Goal: Information Seeking & Learning: Learn about a topic

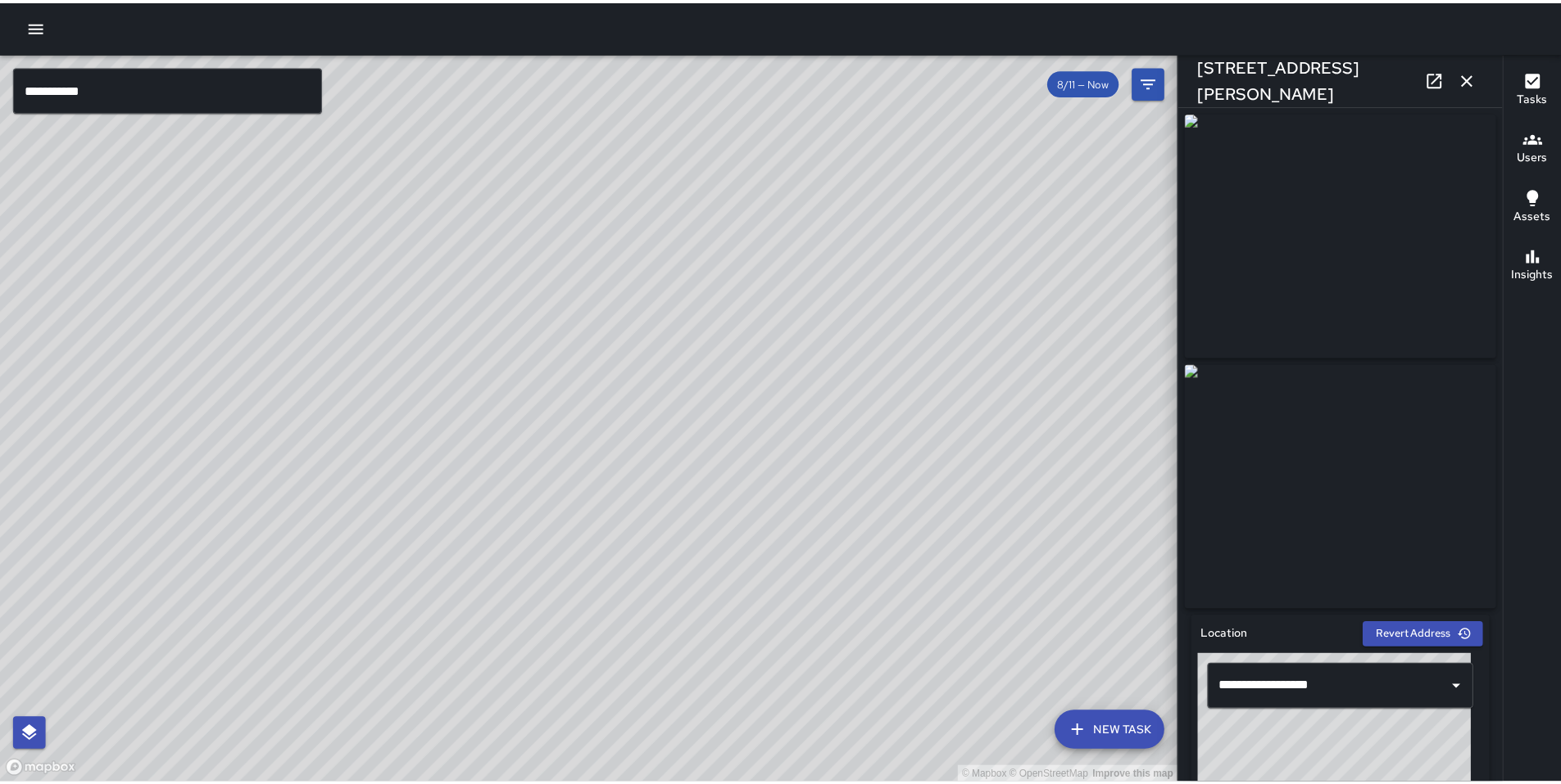
scroll to position [201, 0]
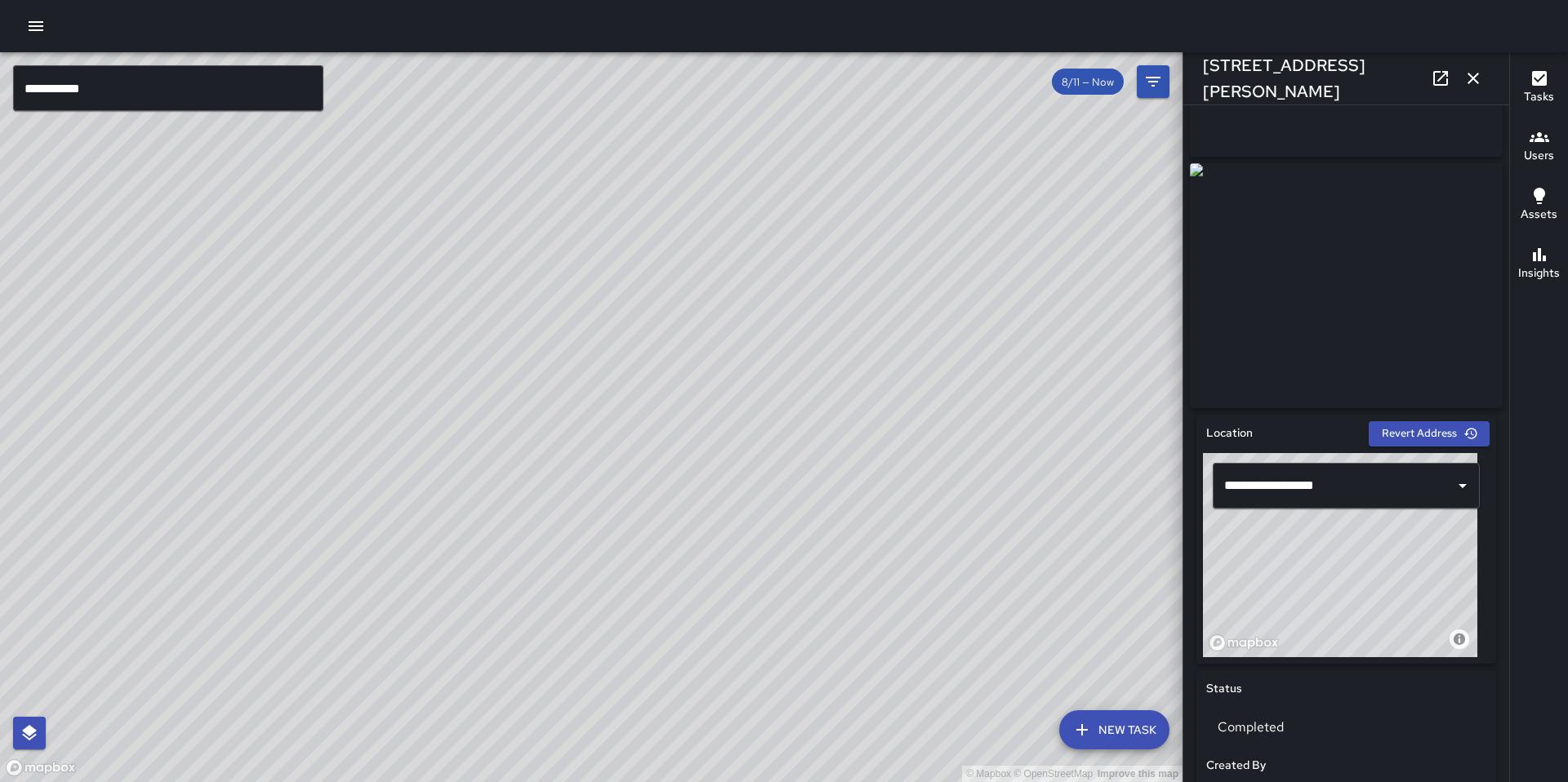
click at [39, 26] on icon "button" at bounding box center [36, 26] width 15 height 10
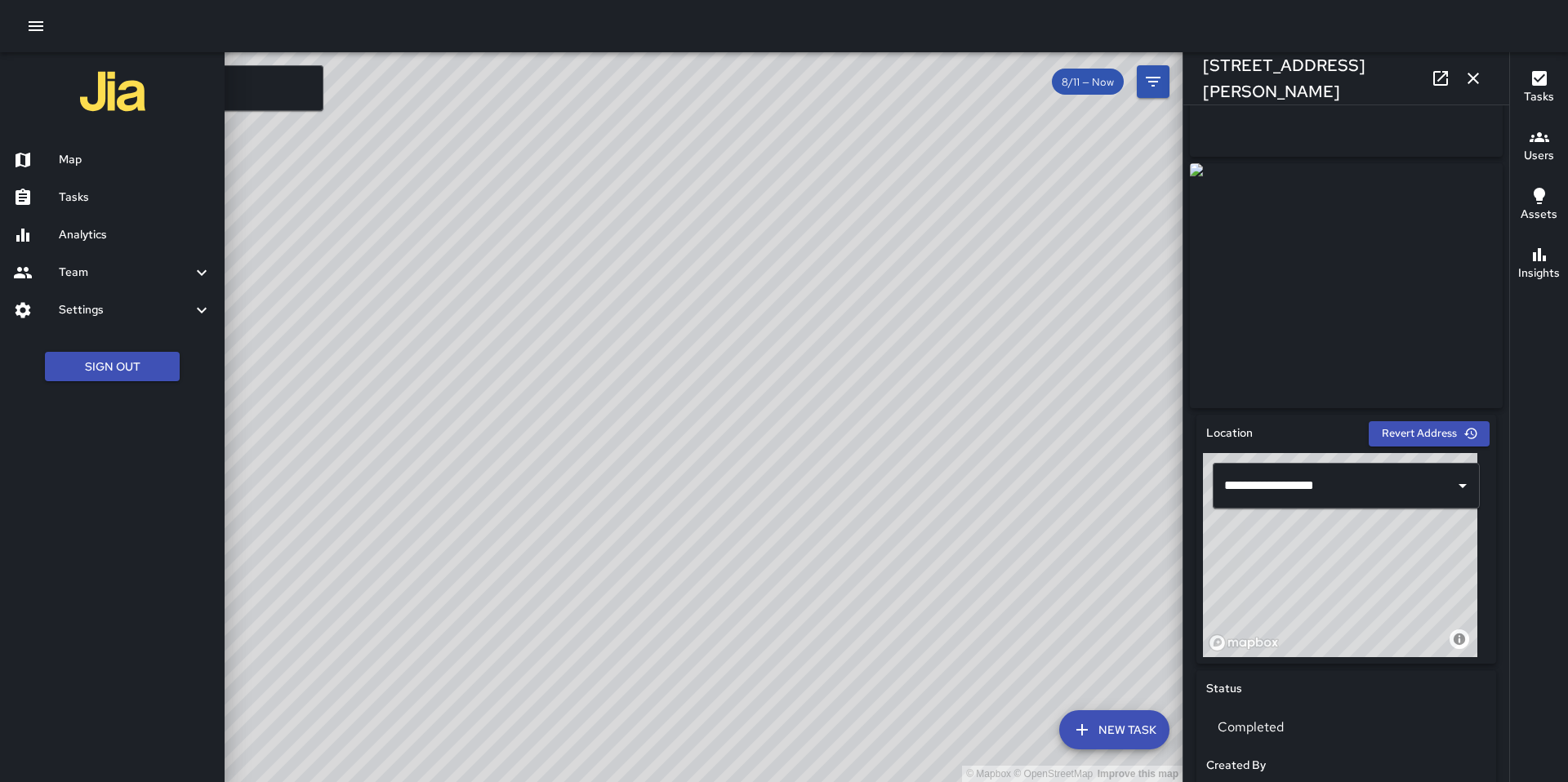
click at [95, 156] on h6 "Map" at bounding box center [136, 160] width 153 height 18
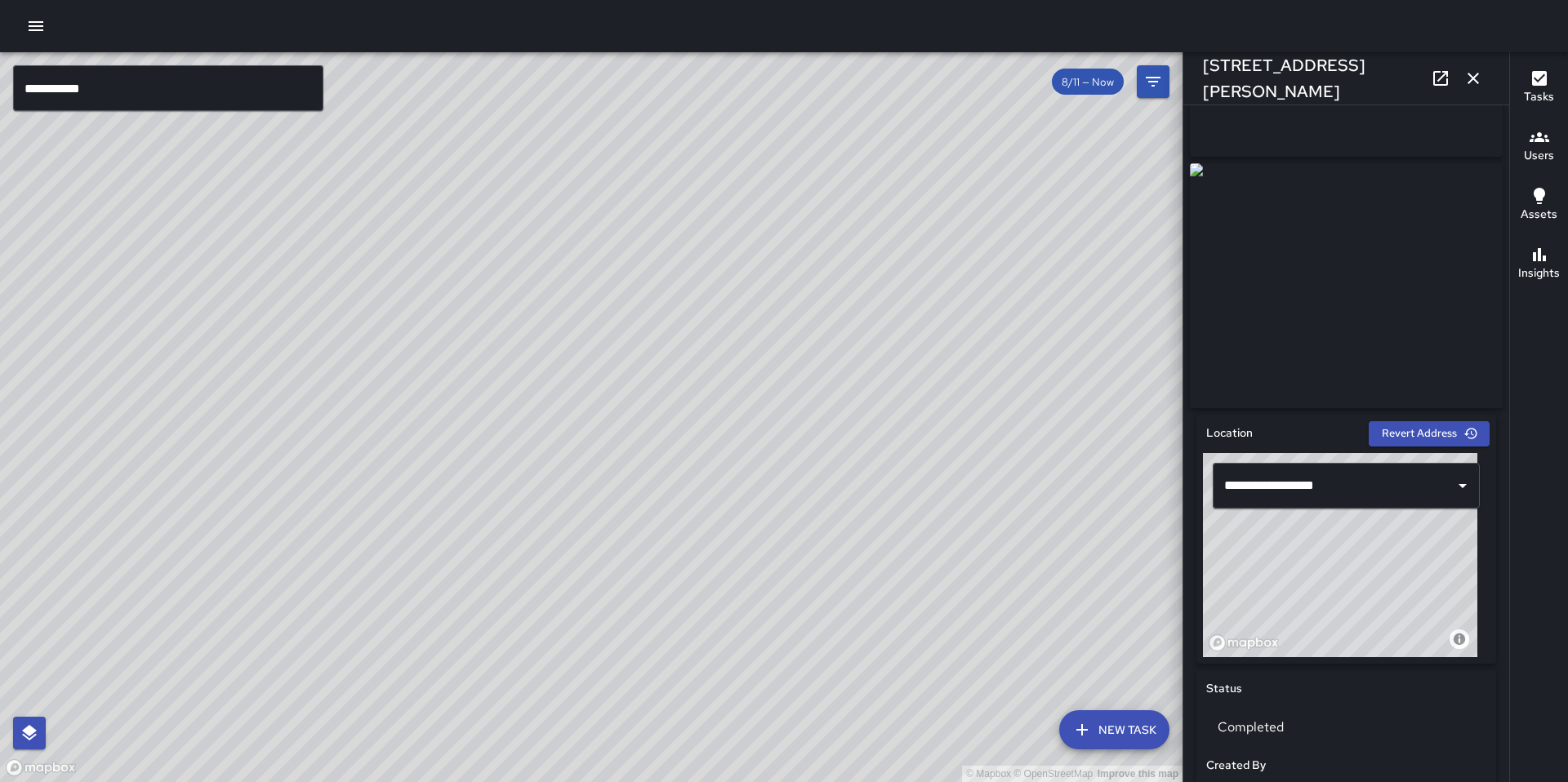
click at [48, 32] on button "button" at bounding box center [36, 26] width 33 height 33
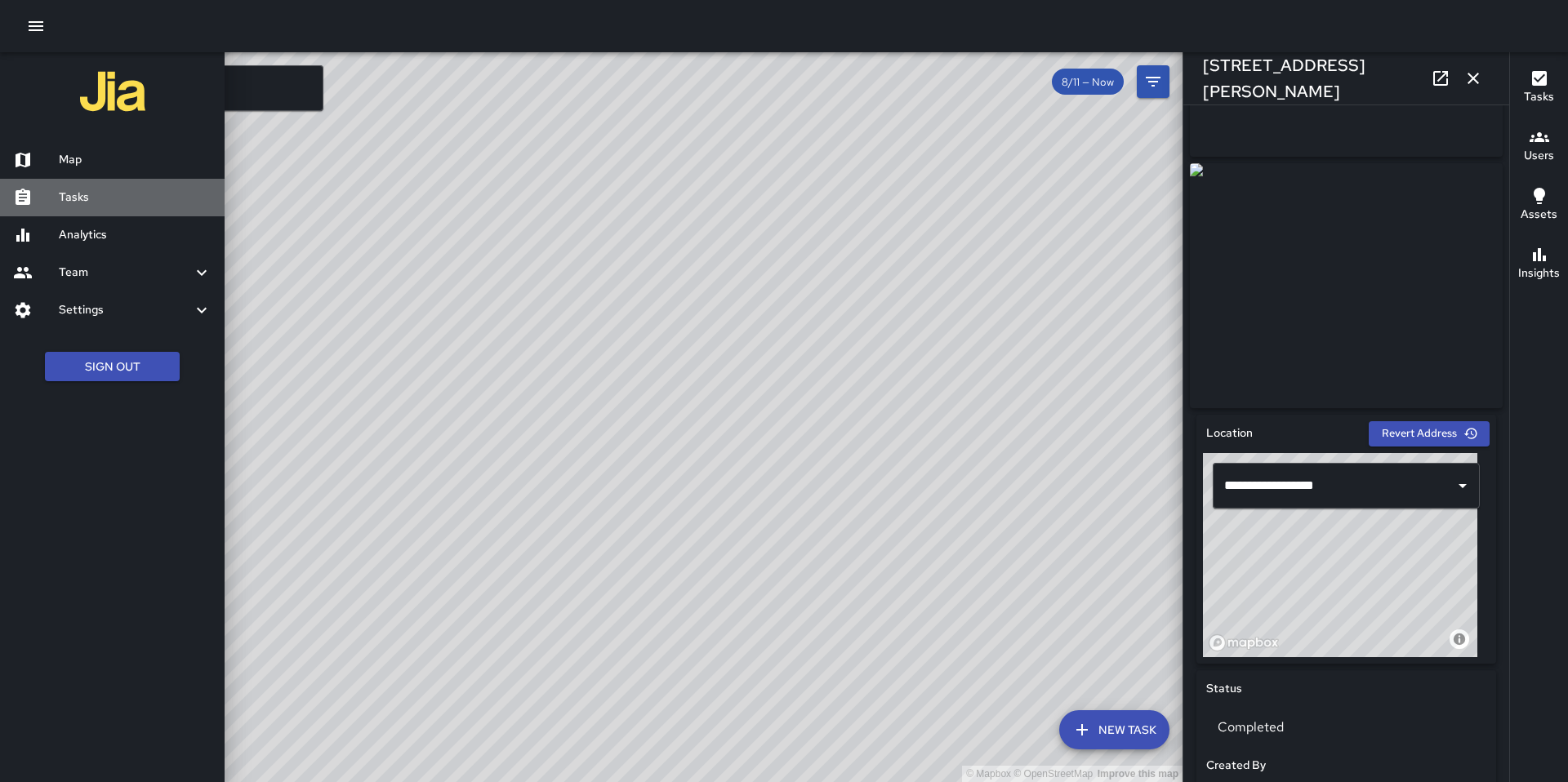
click at [118, 195] on h6 "Tasks" at bounding box center [136, 198] width 153 height 18
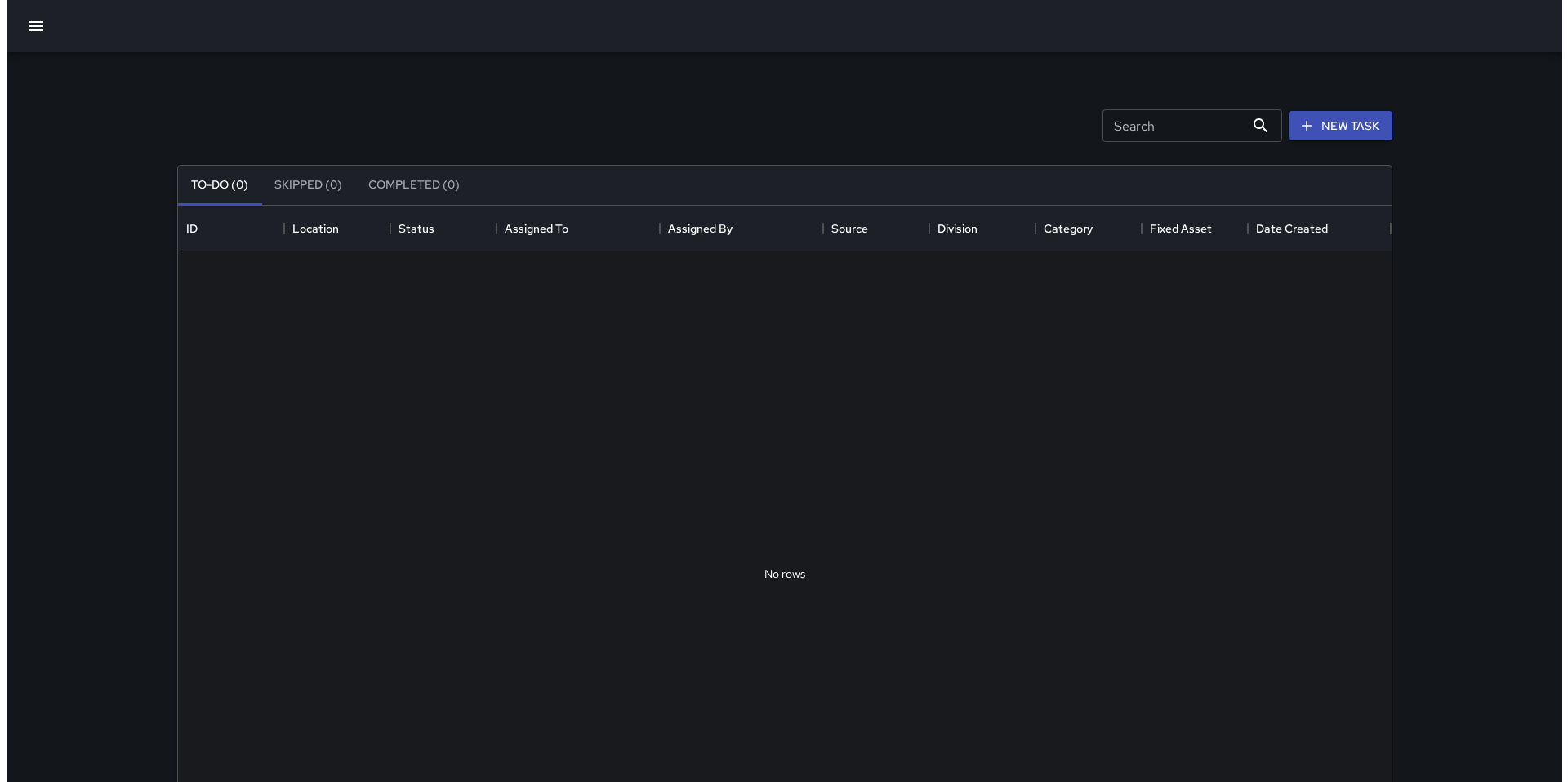
scroll to position [679, 1202]
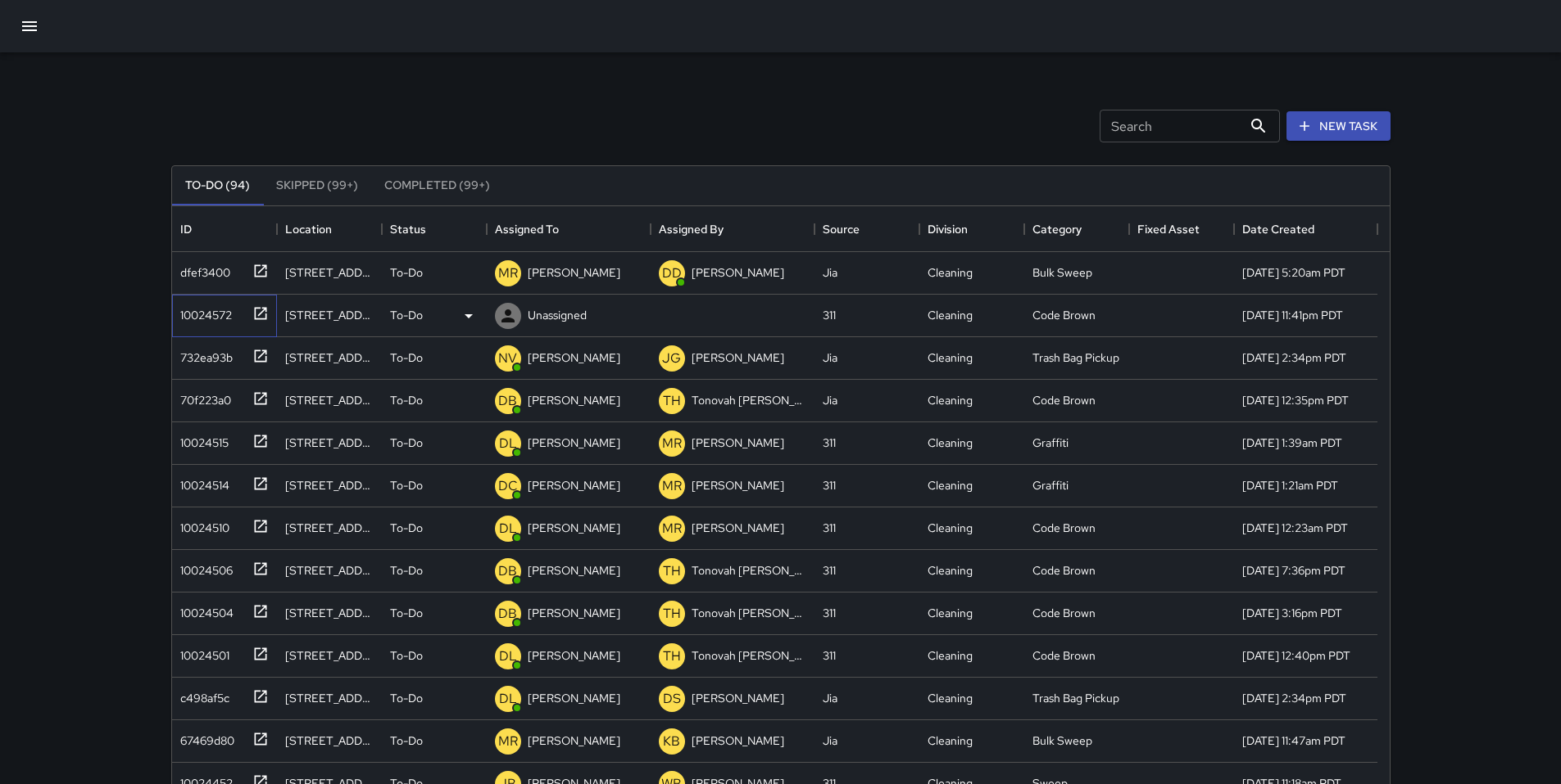
click at [206, 319] on div "10024572" at bounding box center [203, 312] width 58 height 23
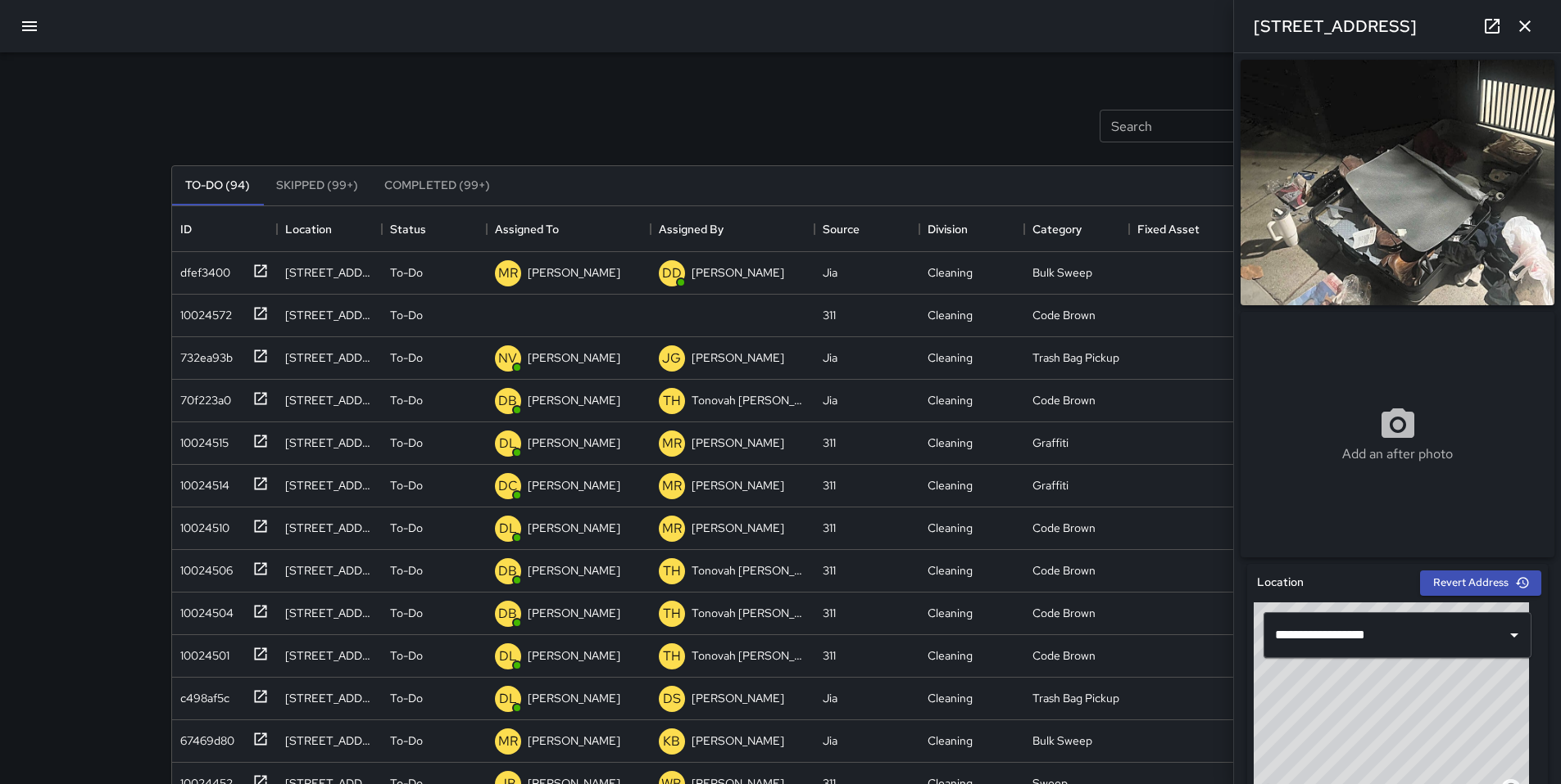
click at [920, 92] on div "Search Search New Task" at bounding box center [780, 126] width 1226 height 85
click at [1522, 19] on icon "button" at bounding box center [1524, 26] width 19 height 19
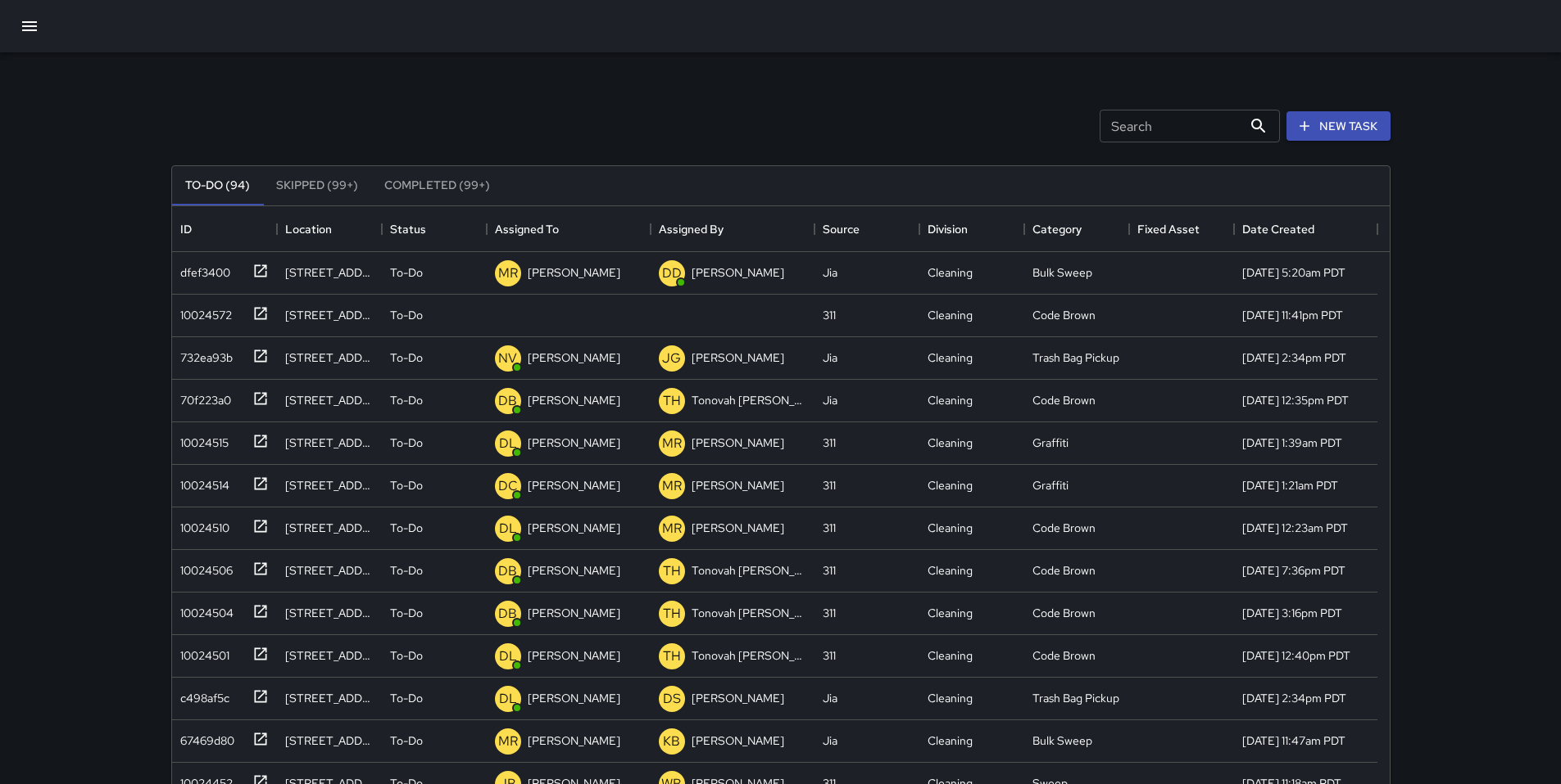
click at [43, 34] on button "button" at bounding box center [29, 26] width 39 height 39
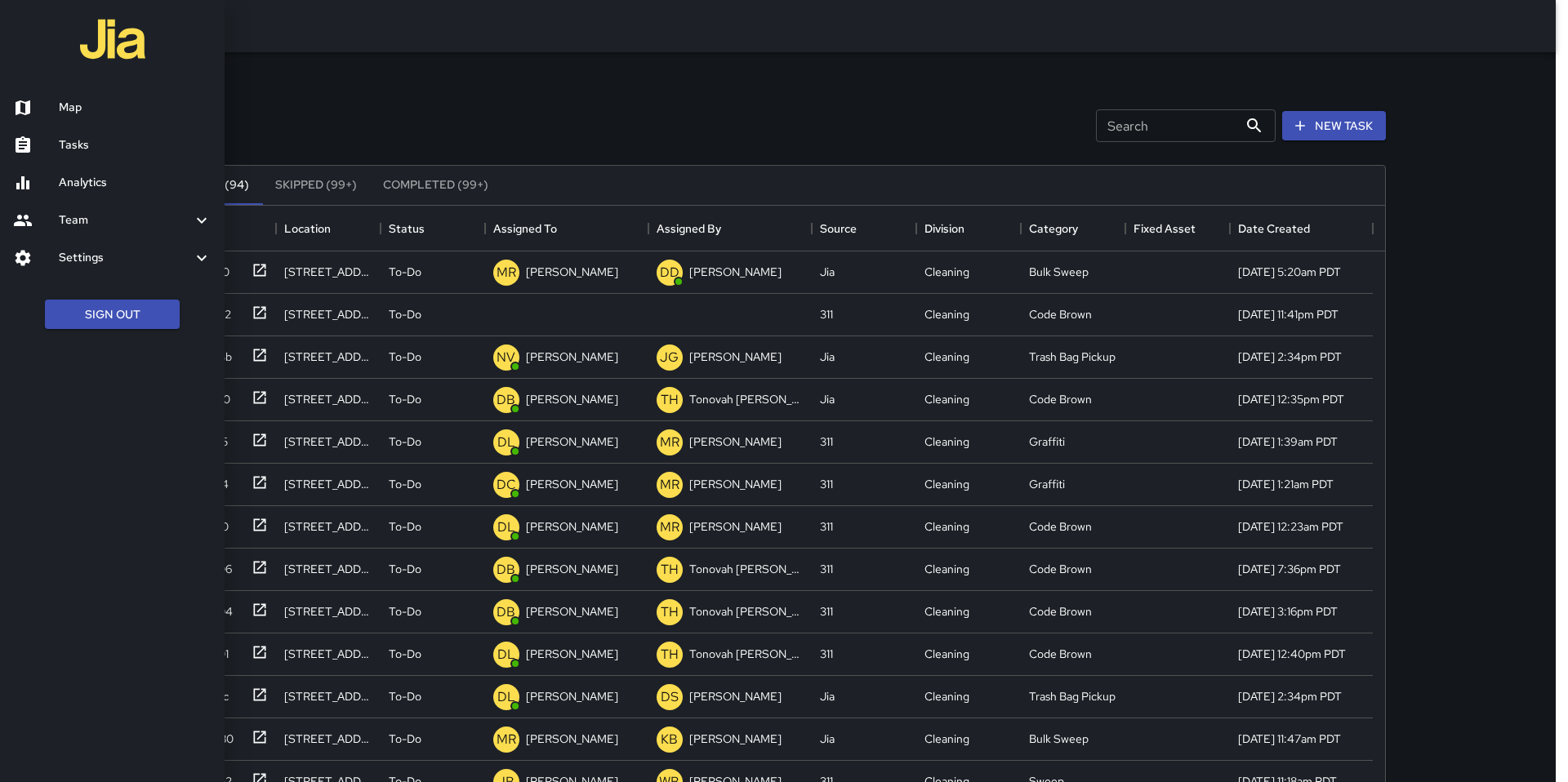
click at [108, 109] on h6 "Map" at bounding box center [136, 108] width 153 height 18
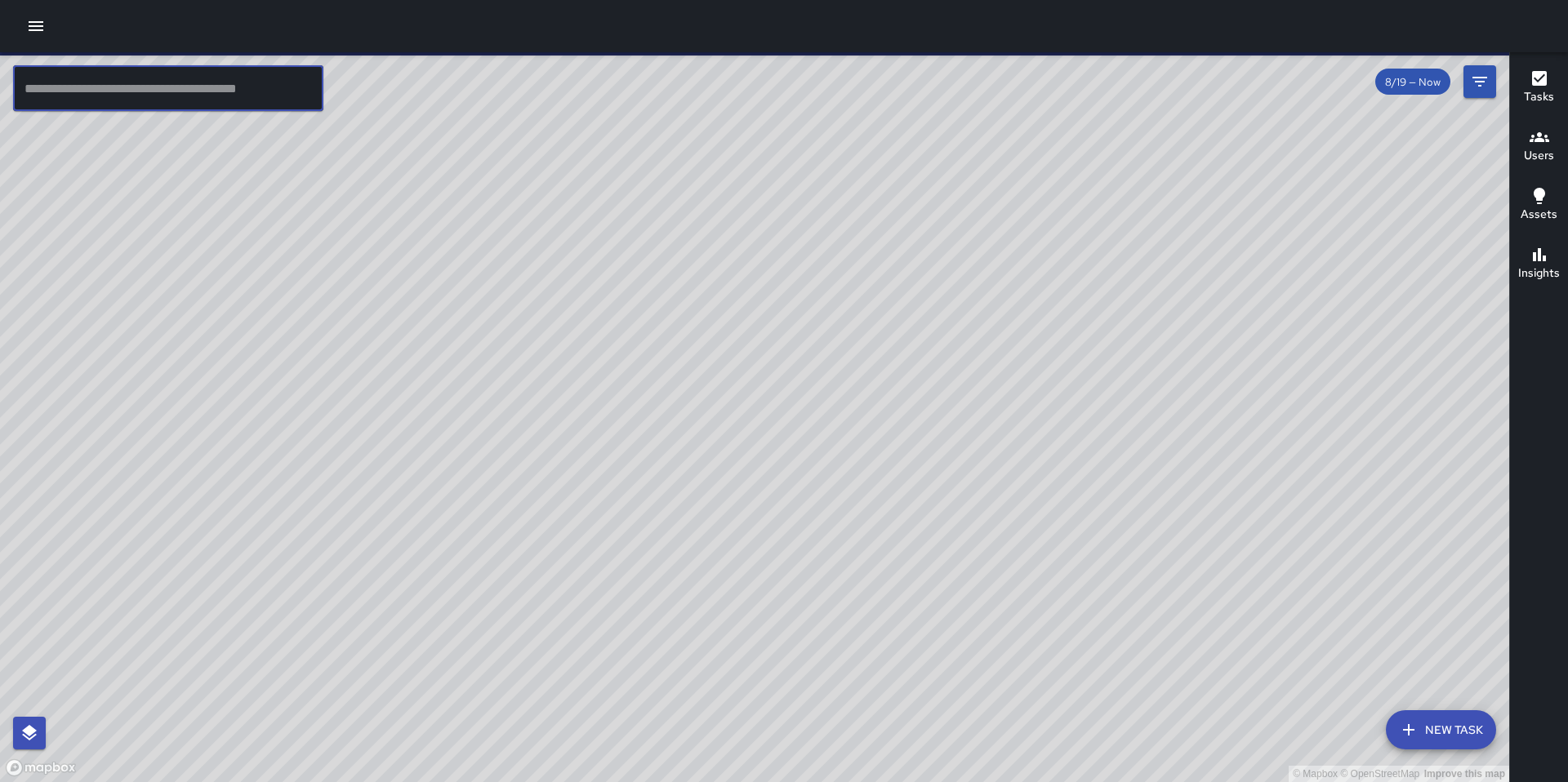
click at [142, 96] on input "text" at bounding box center [168, 87] width 310 height 46
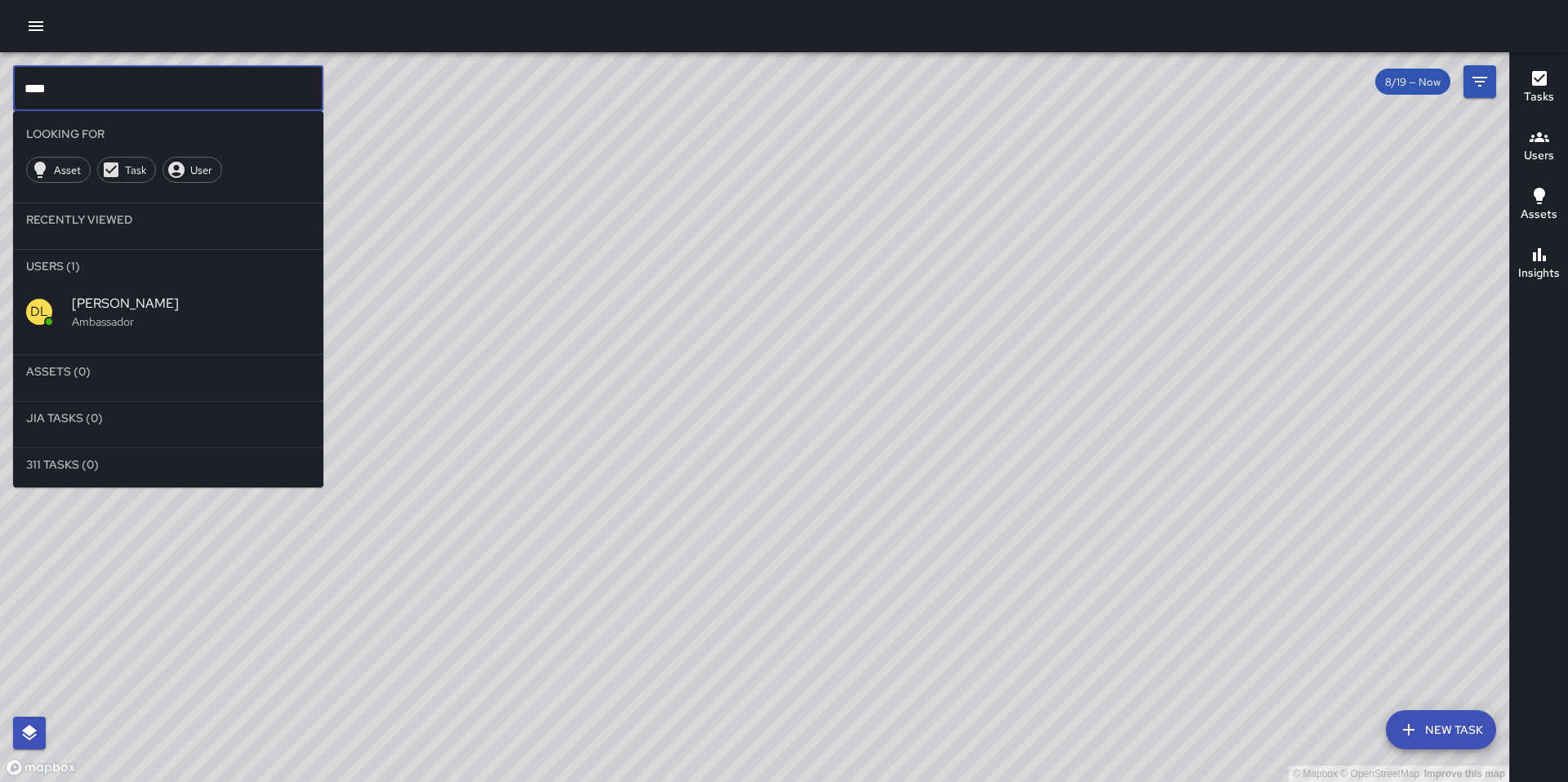
type input "****"
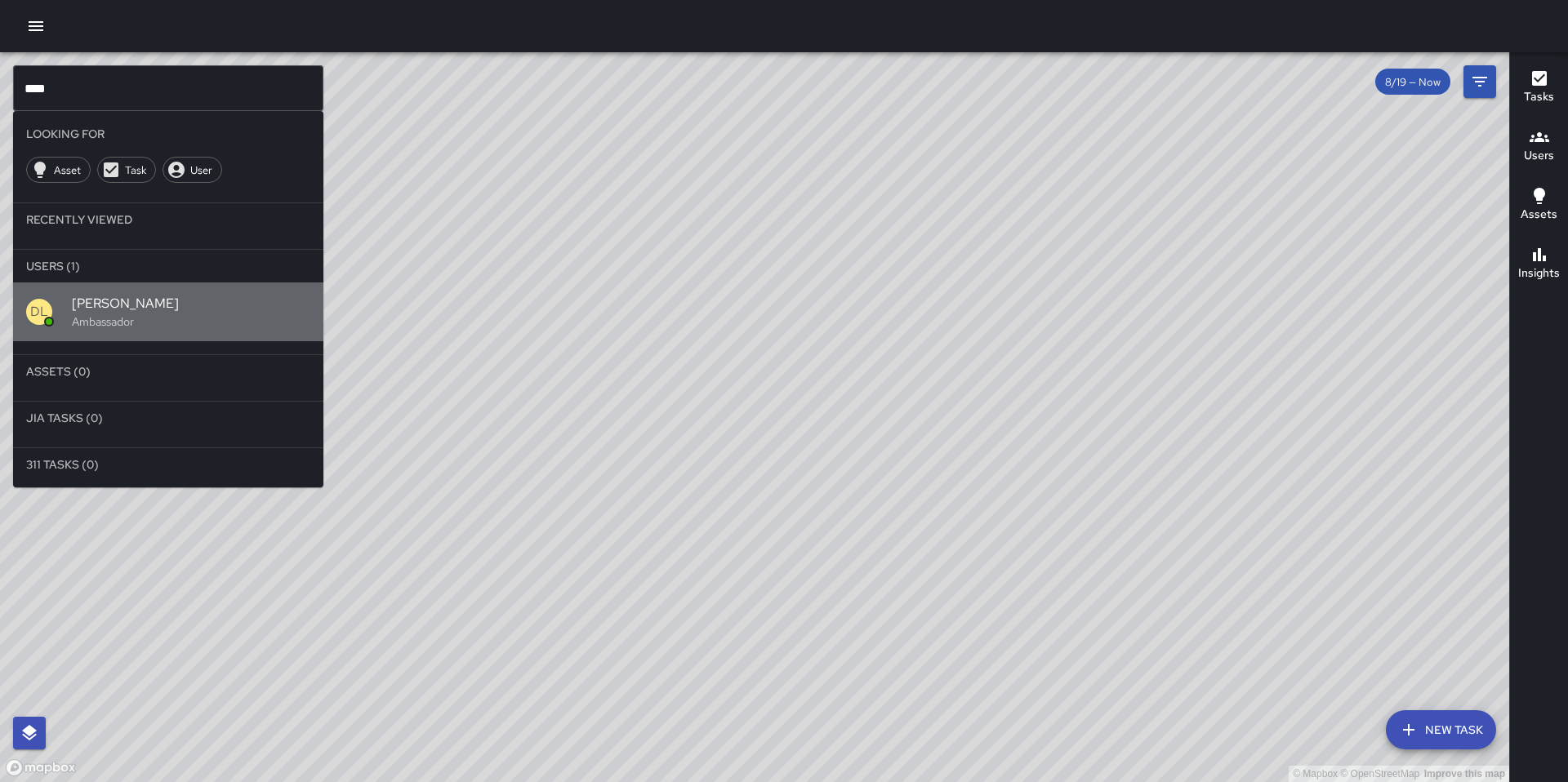
click at [107, 309] on span "[PERSON_NAME]" at bounding box center [191, 303] width 238 height 19
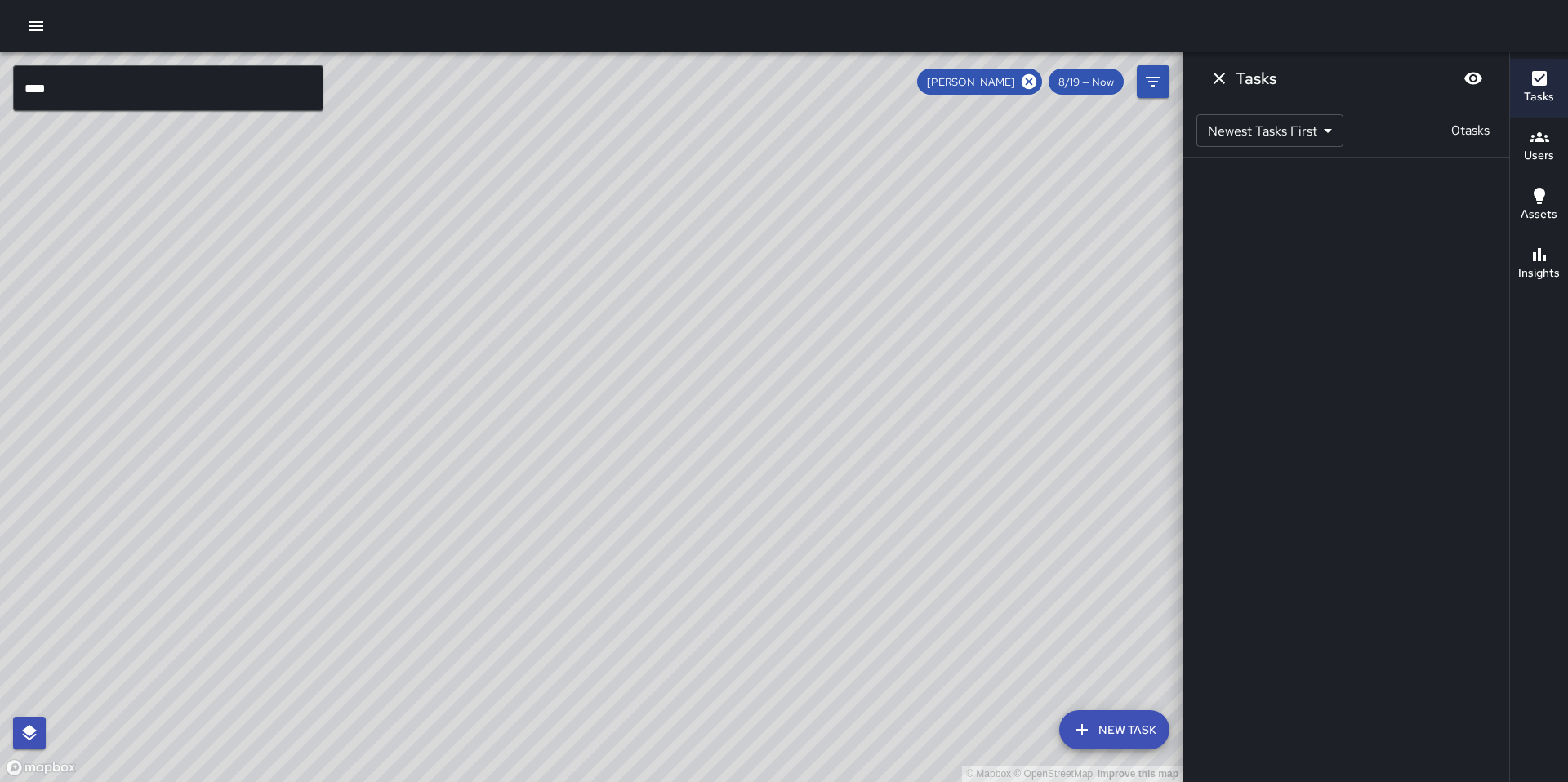
click at [585, 297] on div "© Mapbox © OpenStreetMap Improve this map DL [PERSON_NAME] Ambassador Tasks 0 /…" at bounding box center [591, 418] width 1182 height 731
click at [1217, 78] on icon "Dismiss" at bounding box center [1219, 78] width 19 height 19
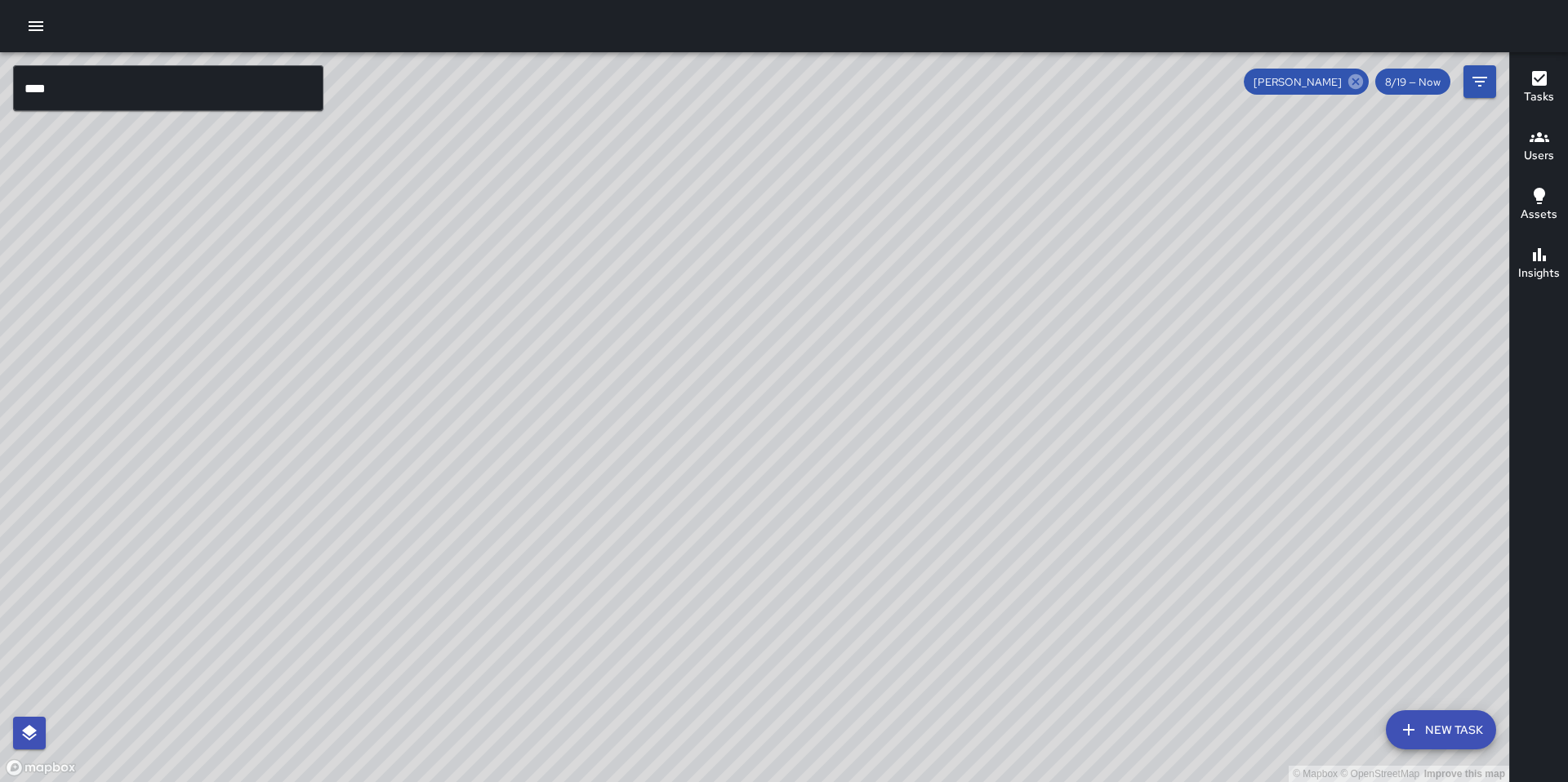
click at [1357, 86] on icon at bounding box center [1356, 81] width 15 height 15
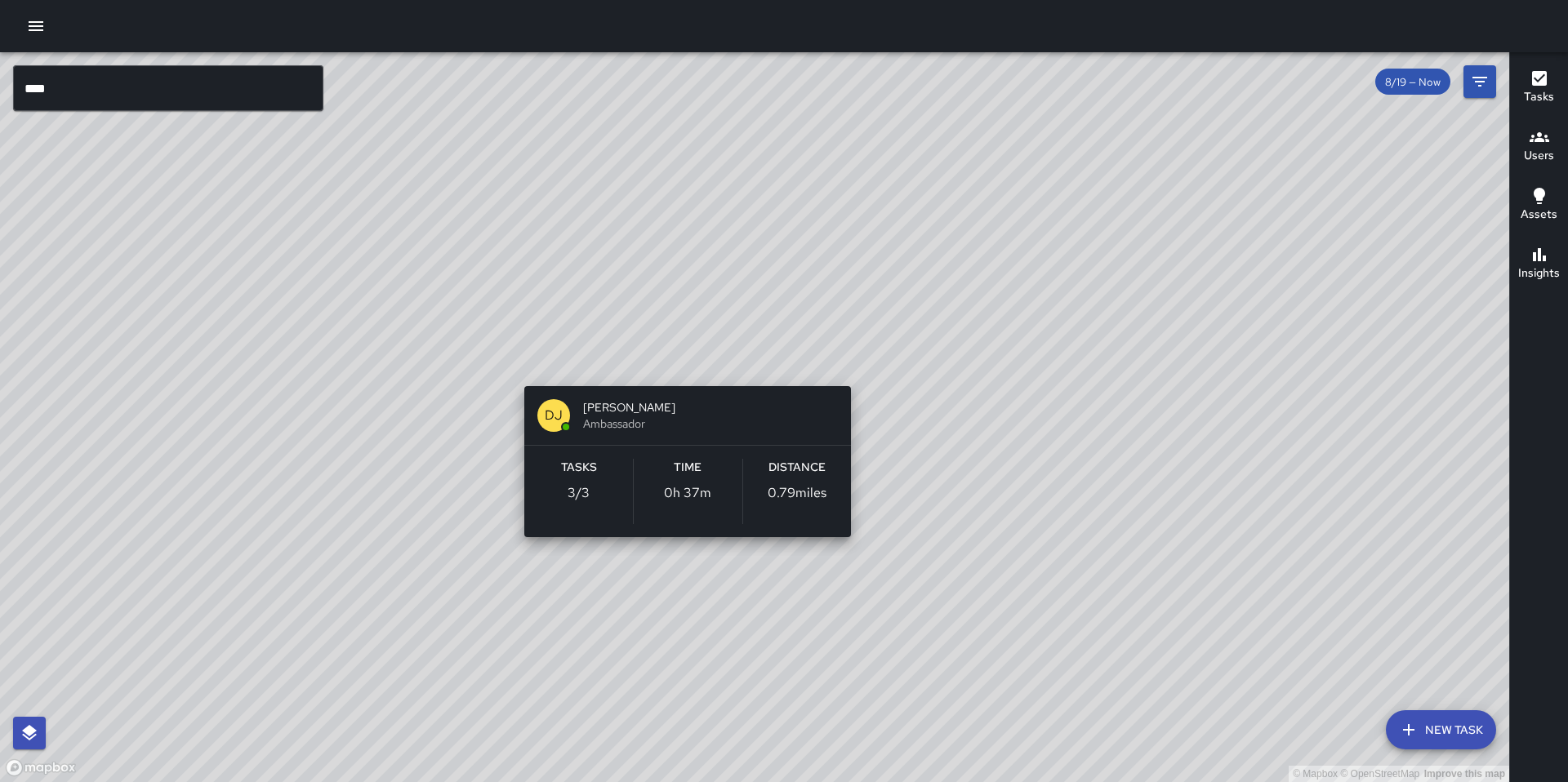
click at [678, 370] on div "© Mapbox © OpenStreetMap Improve this map [PERSON_NAME] Ambassador Tasks 3 / 3 …" at bounding box center [755, 418] width 1510 height 731
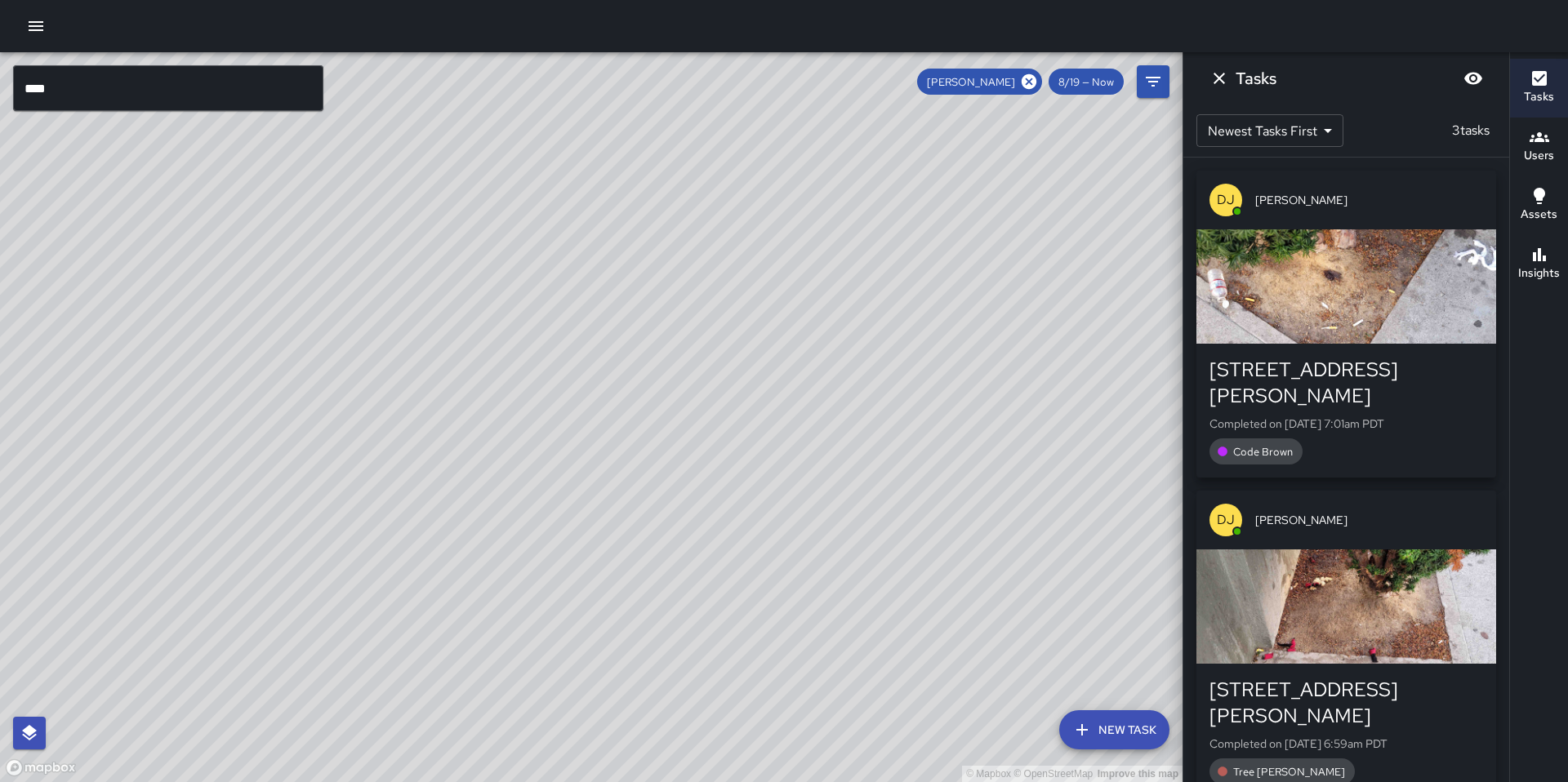
scroll to position [3, 0]
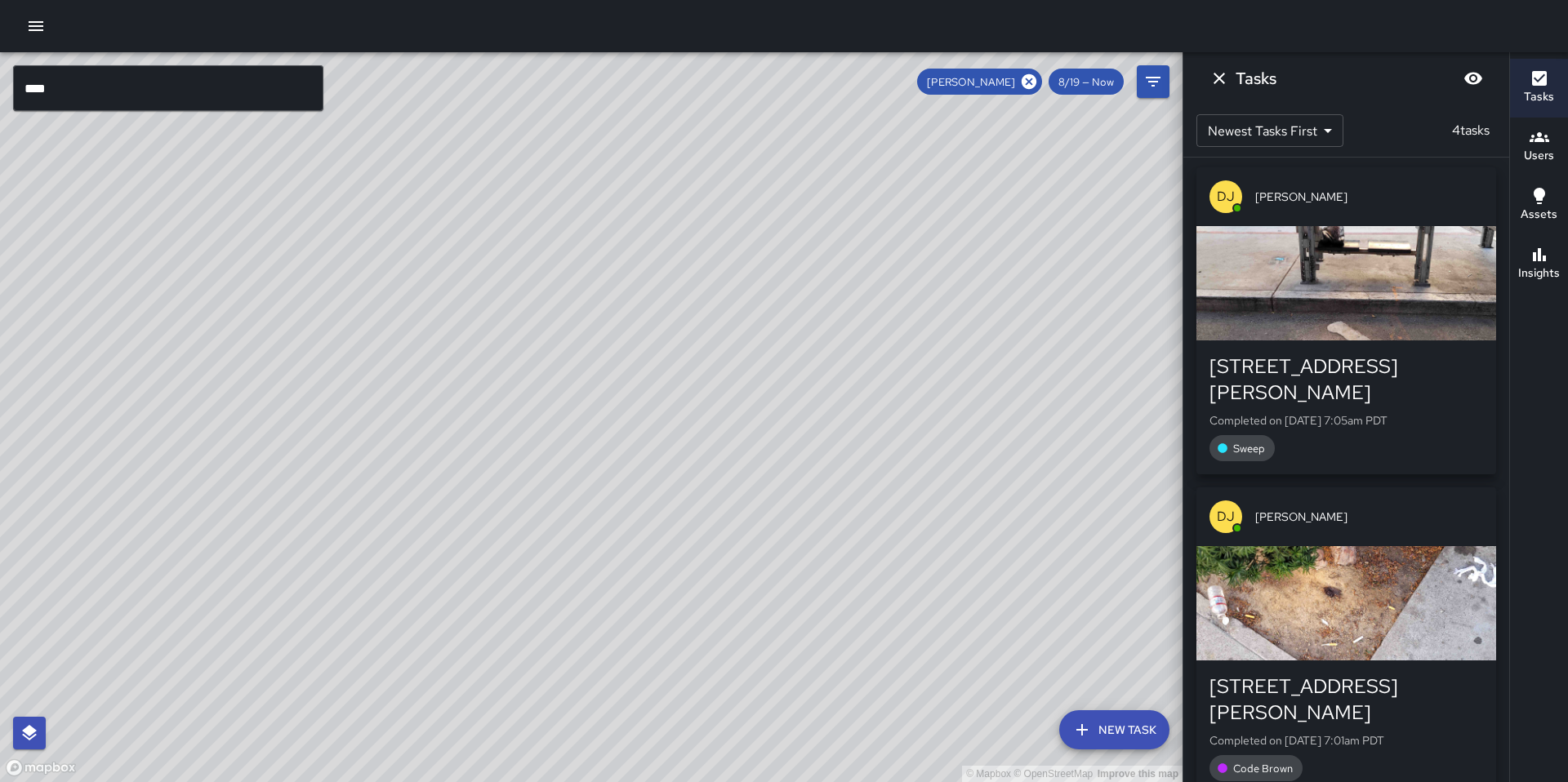
click at [102, 84] on input "****" at bounding box center [168, 87] width 310 height 46
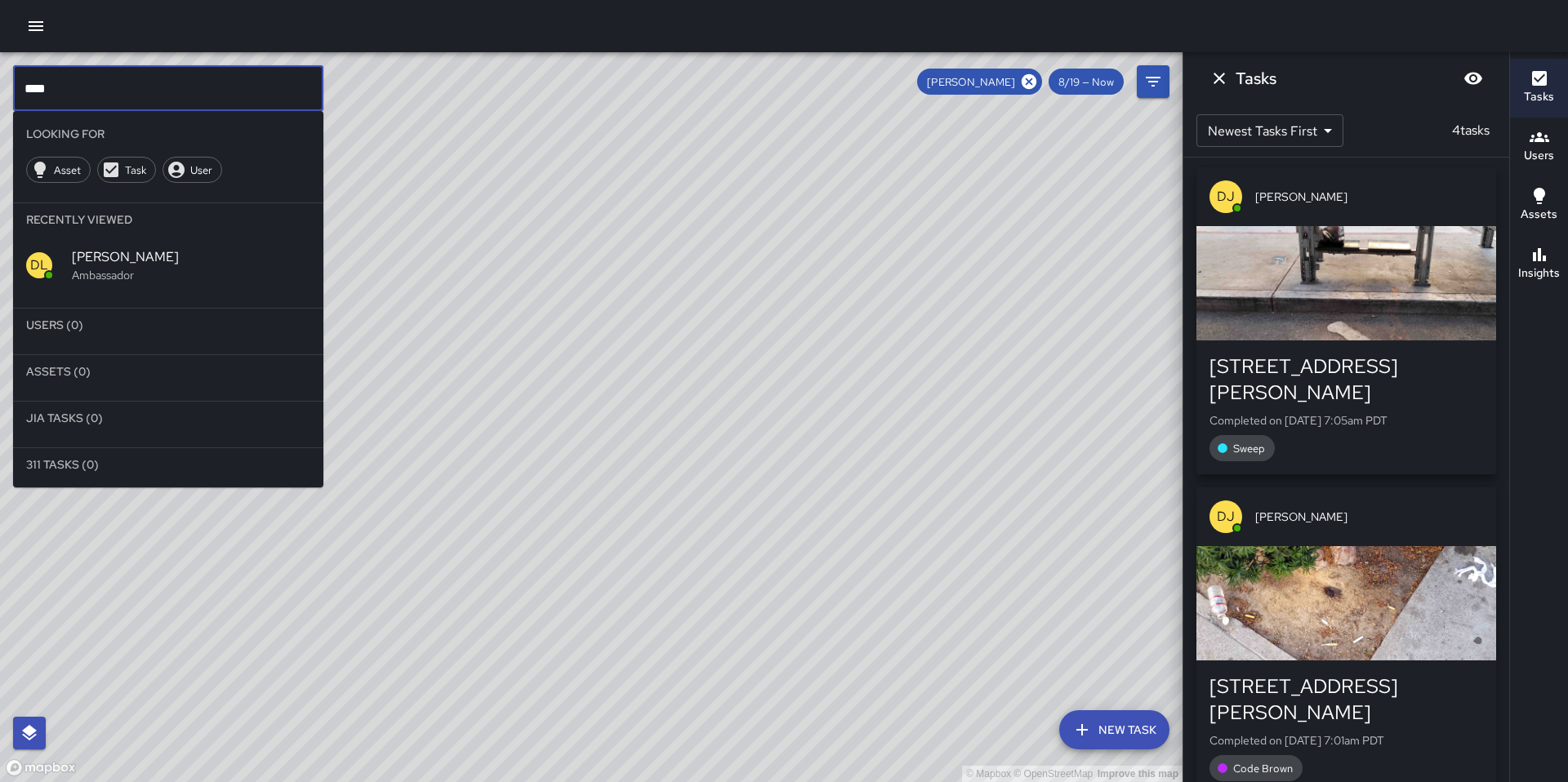
click at [127, 282] on p "Ambassador" at bounding box center [191, 275] width 238 height 16
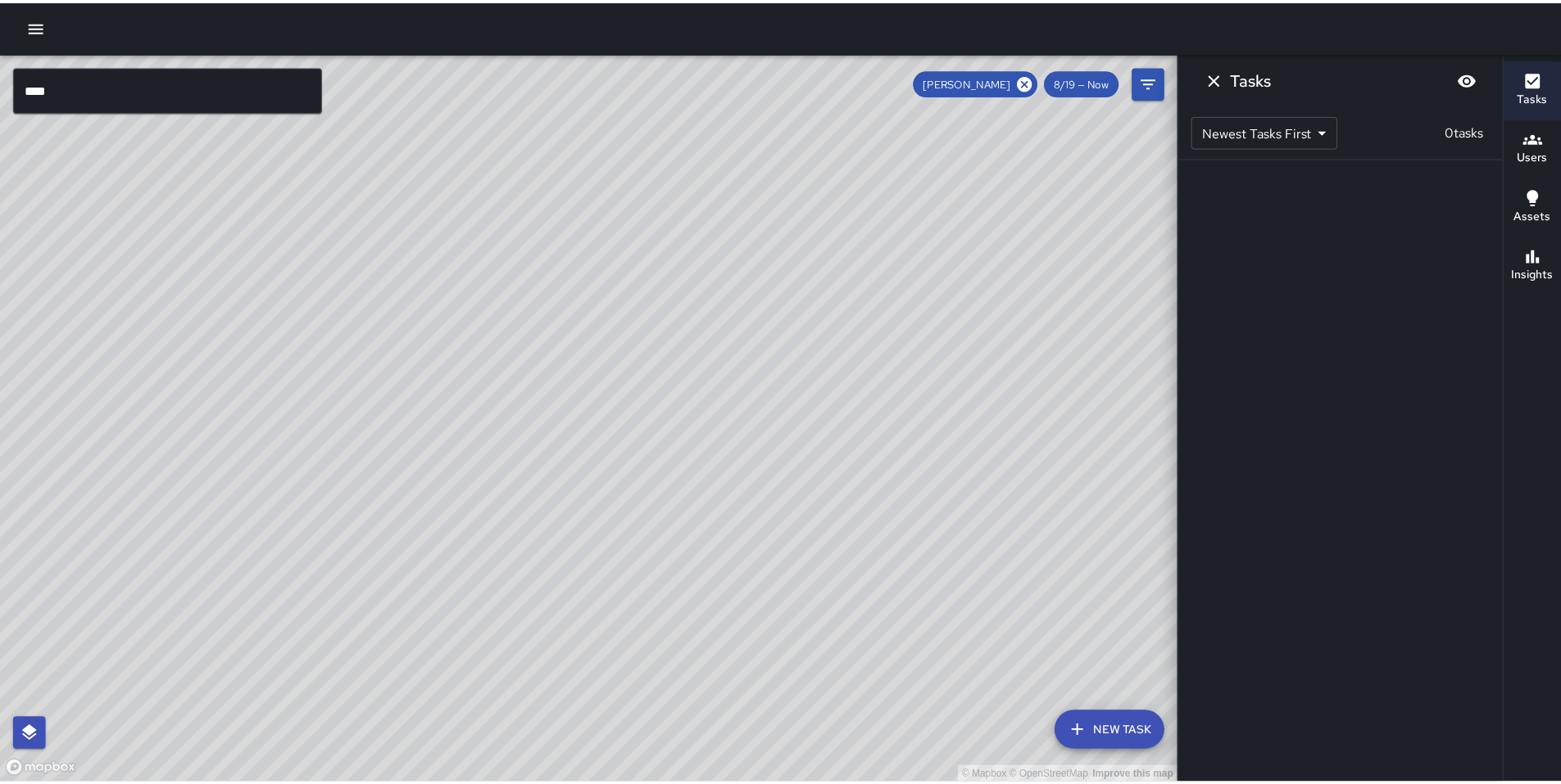
scroll to position [0, 0]
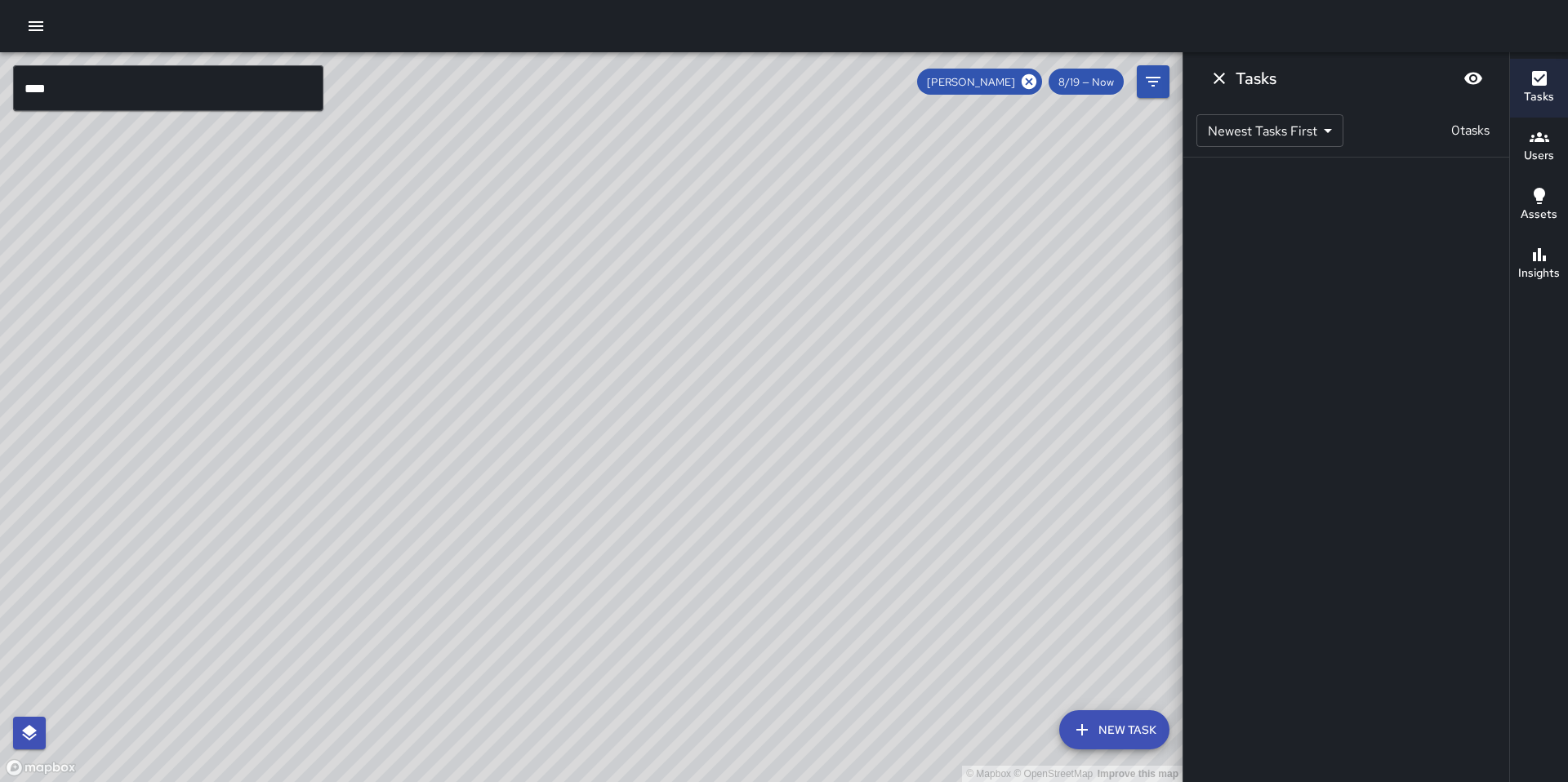
drag, startPoint x: 727, startPoint y: 325, endPoint x: 720, endPoint y: 370, distance: 45.5
click at [727, 325] on div "© Mapbox © OpenStreetMap Improve this map" at bounding box center [591, 418] width 1182 height 731
drag, startPoint x: 637, startPoint y: 403, endPoint x: 759, endPoint y: 535, distance: 179.7
click at [779, 590] on div "© Mapbox © OpenStreetMap Improve this map" at bounding box center [591, 418] width 1182 height 731
click at [1031, 77] on icon at bounding box center [1028, 81] width 15 height 15
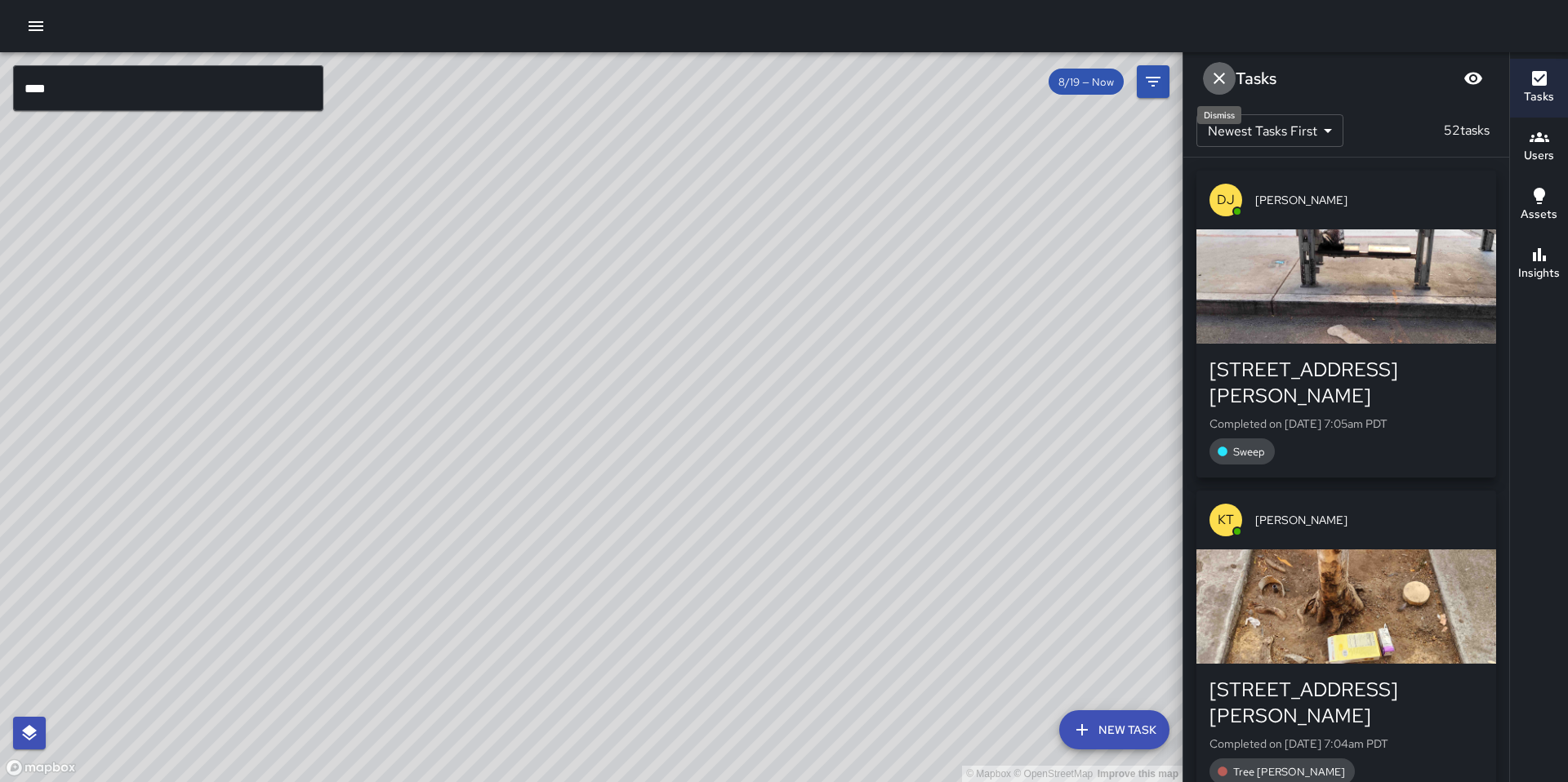
click at [1207, 84] on button "Dismiss" at bounding box center [1220, 78] width 33 height 33
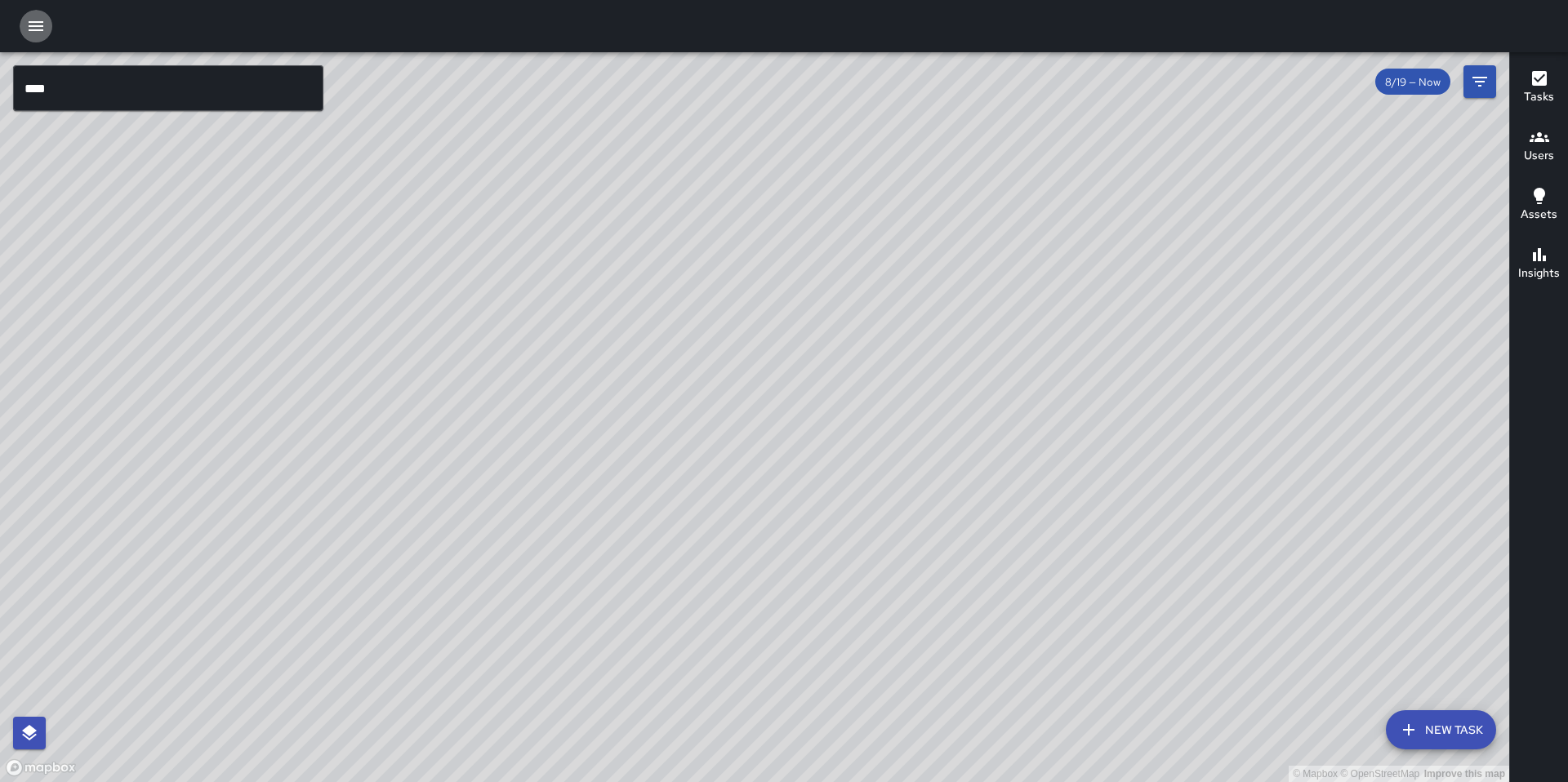
click at [45, 33] on icon "button" at bounding box center [36, 26] width 19 height 19
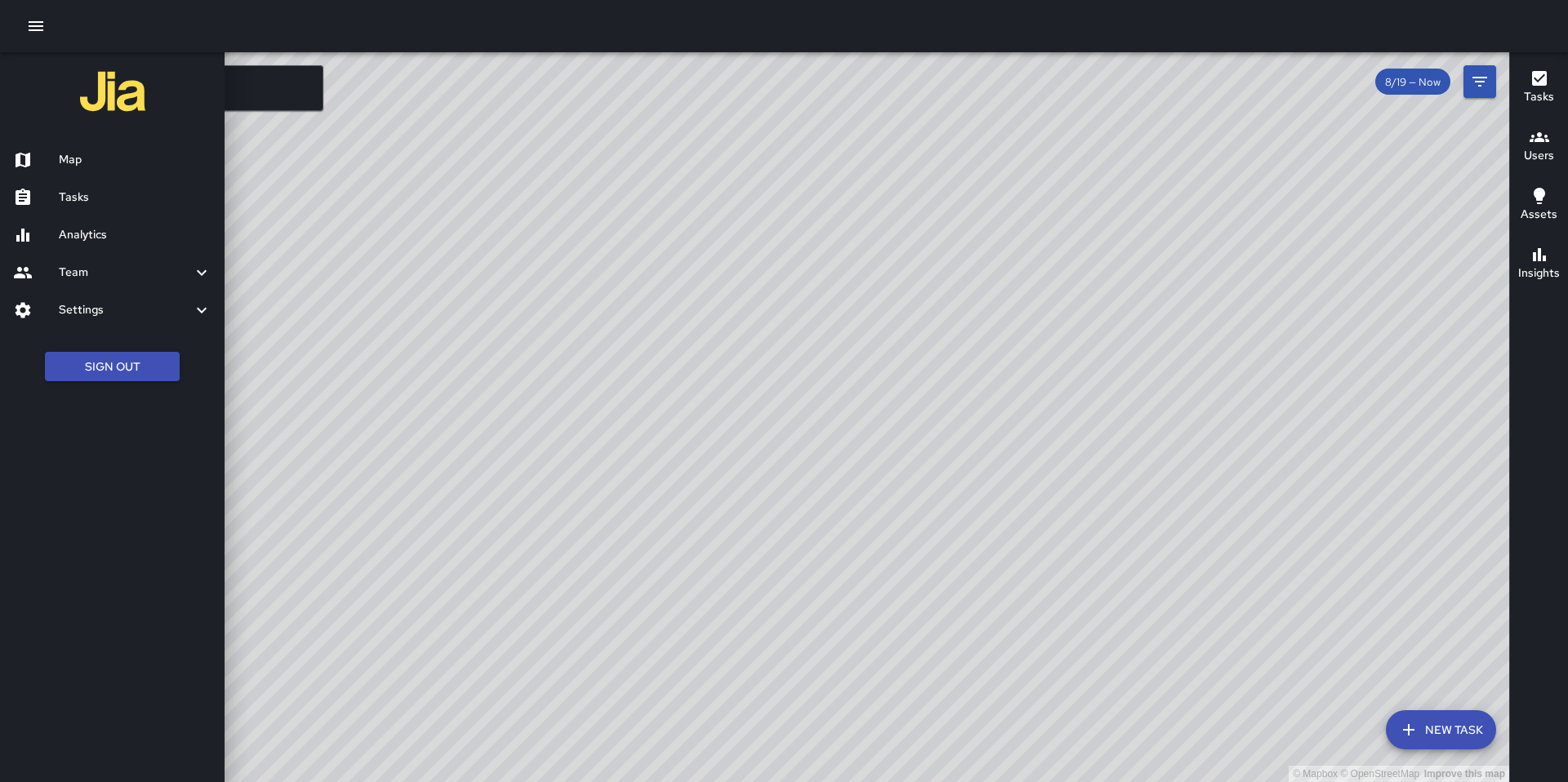
click at [91, 175] on link "Map" at bounding box center [112, 160] width 225 height 38
click at [83, 201] on h6 "Tasks" at bounding box center [136, 198] width 153 height 18
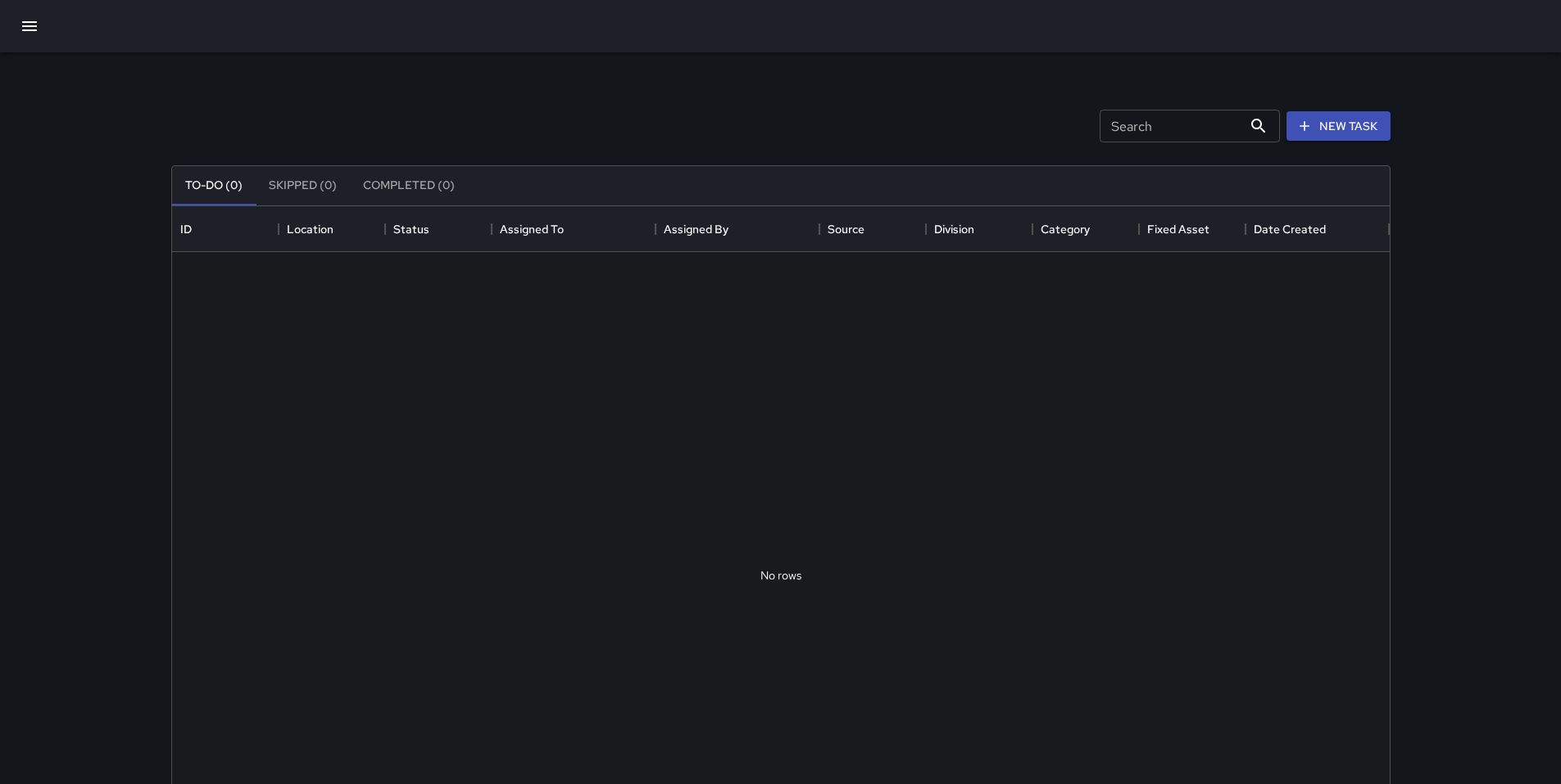
scroll to position [681, 1205]
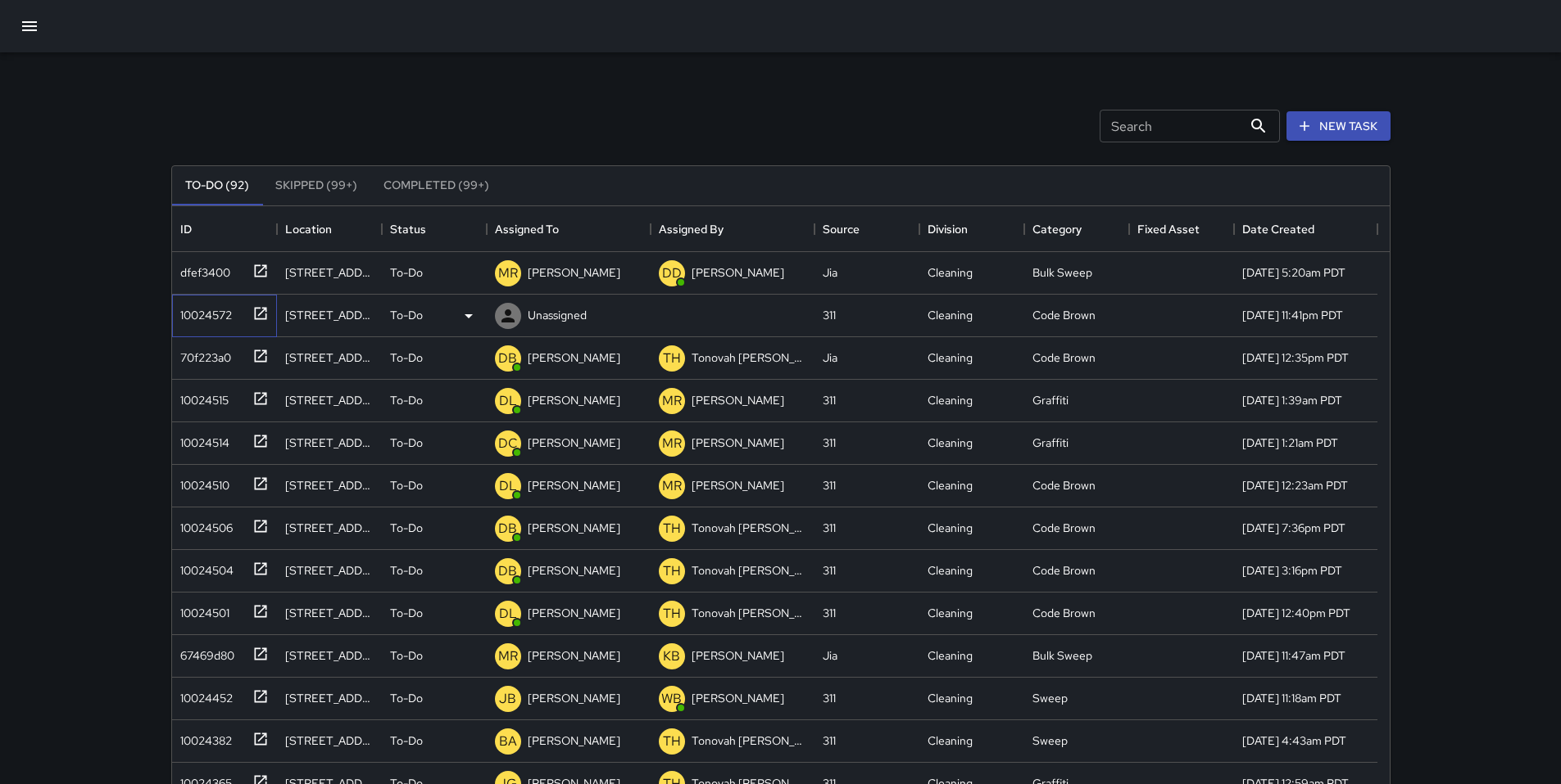
click at [221, 305] on div "10024572" at bounding box center [203, 312] width 58 height 23
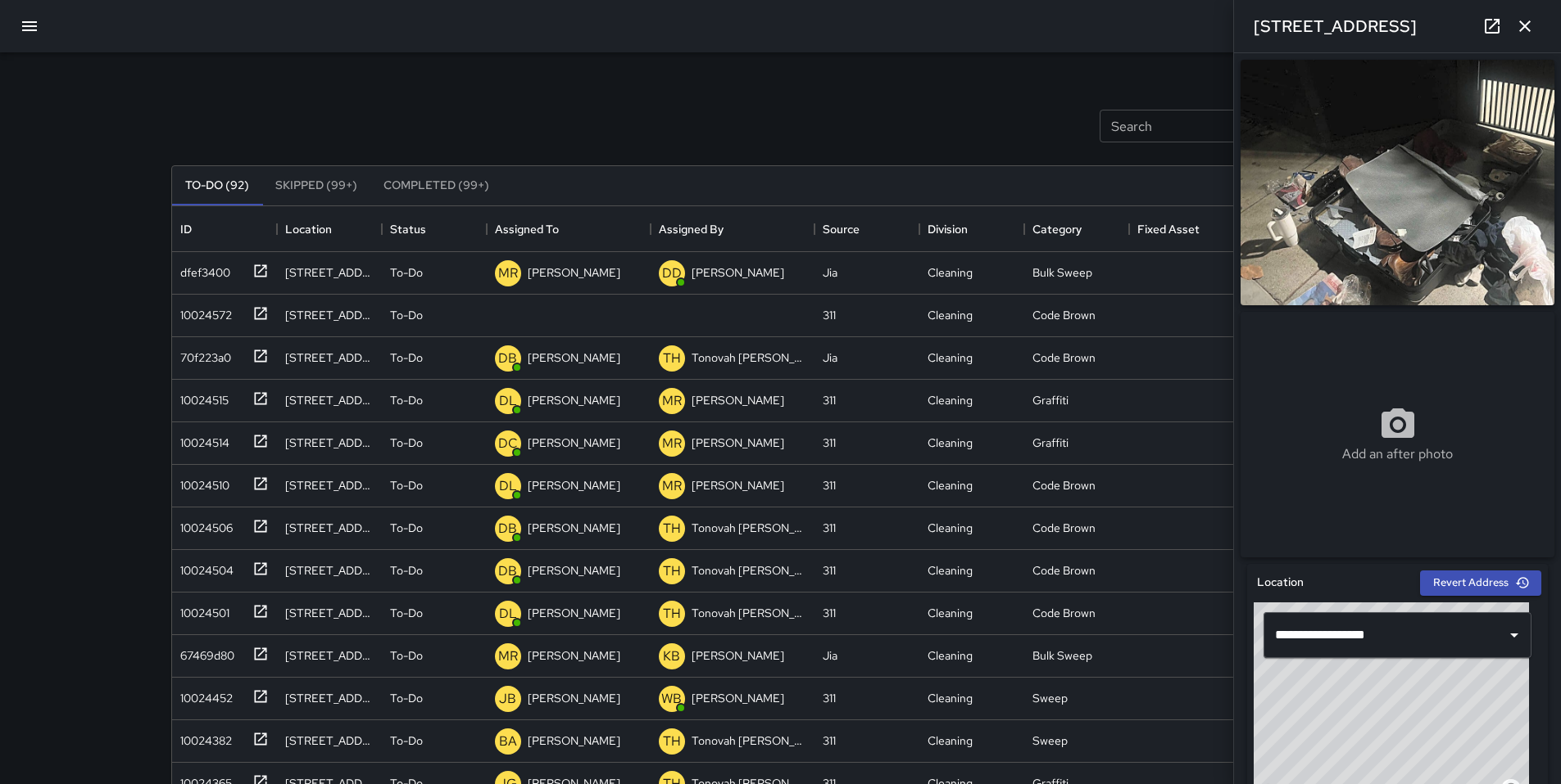
click at [1518, 35] on icon "button" at bounding box center [1524, 26] width 19 height 19
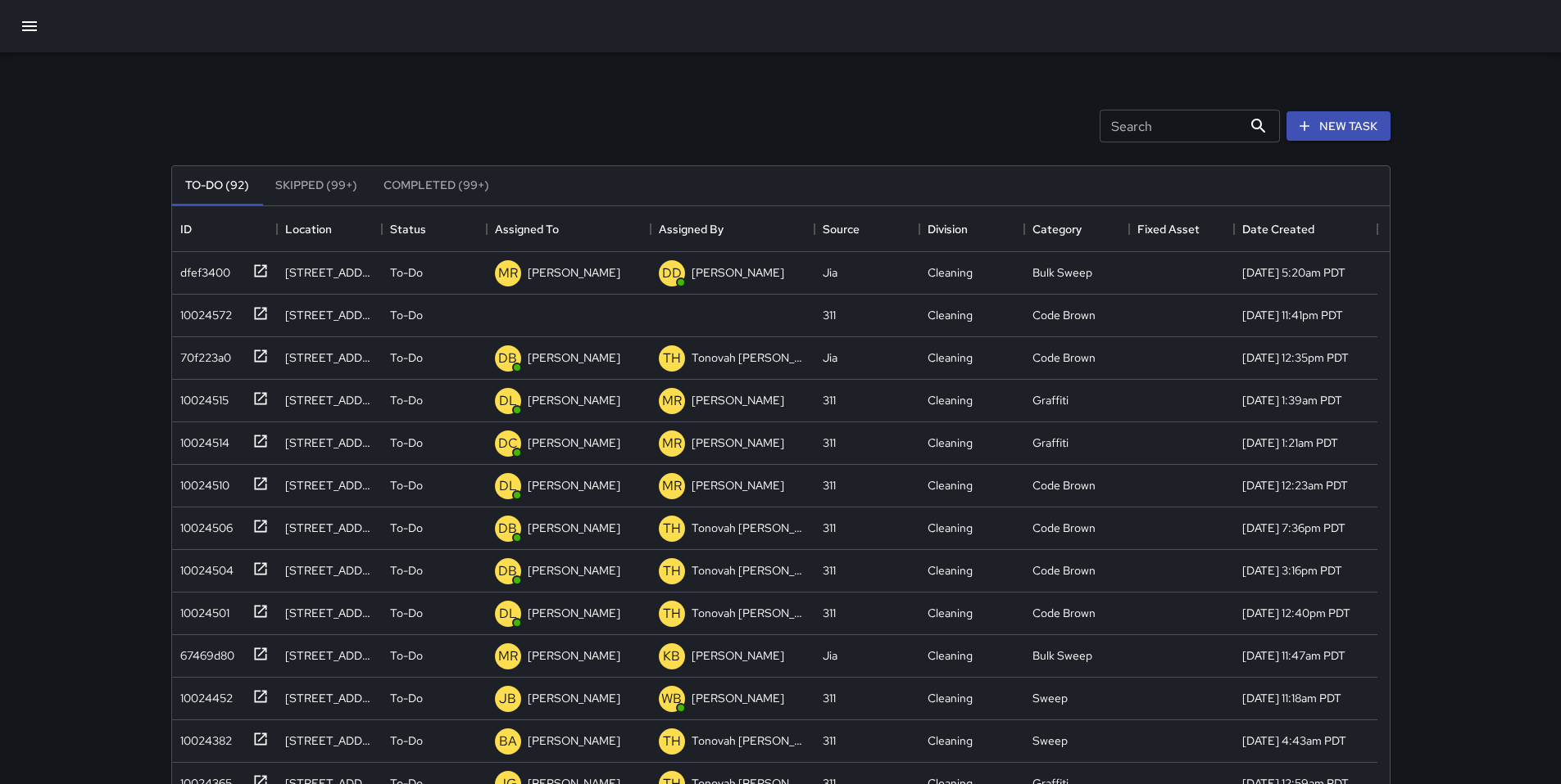
click at [20, 34] on icon "button" at bounding box center [29, 26] width 19 height 19
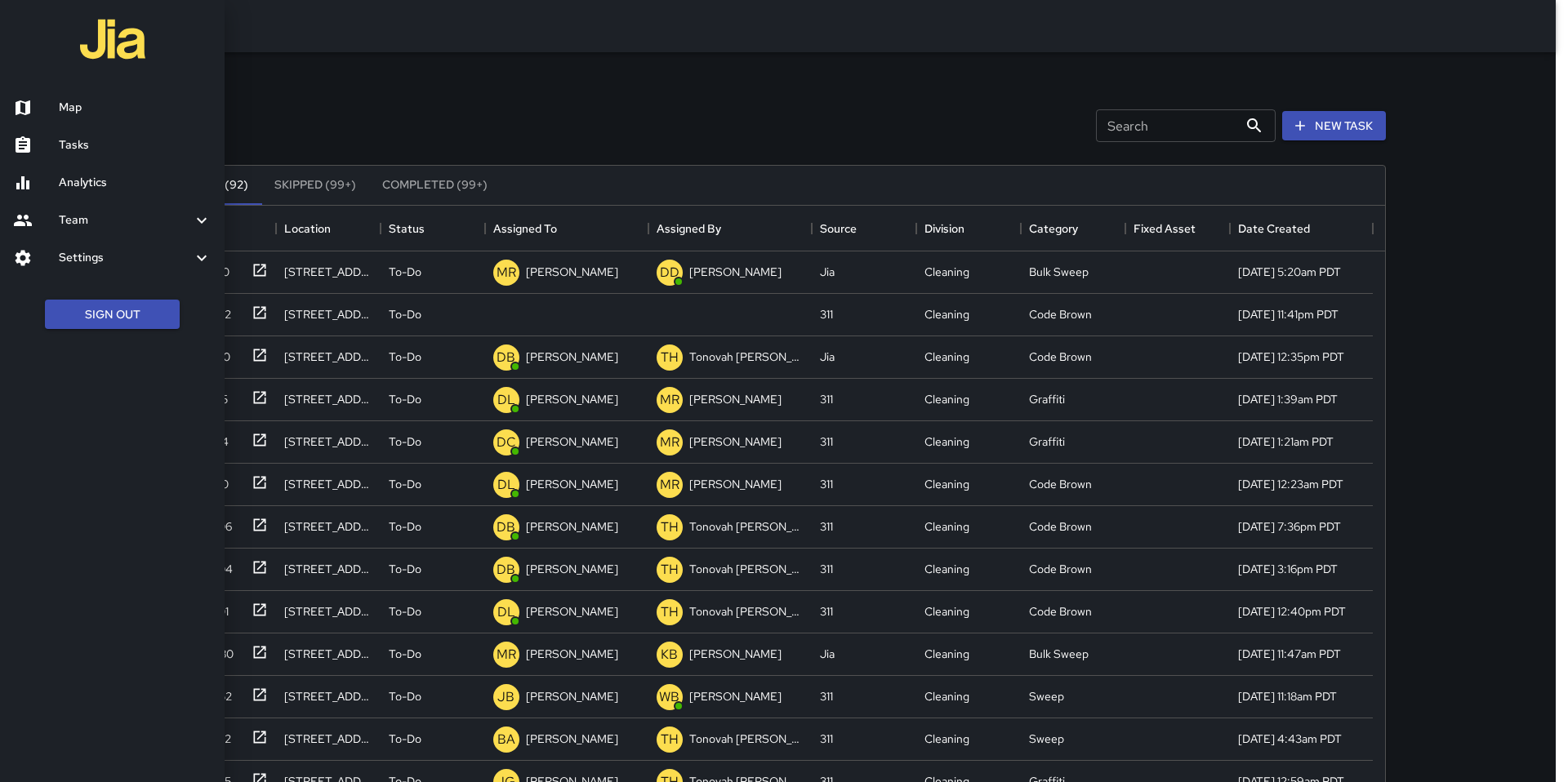
click at [100, 112] on h6 "Map" at bounding box center [136, 108] width 153 height 18
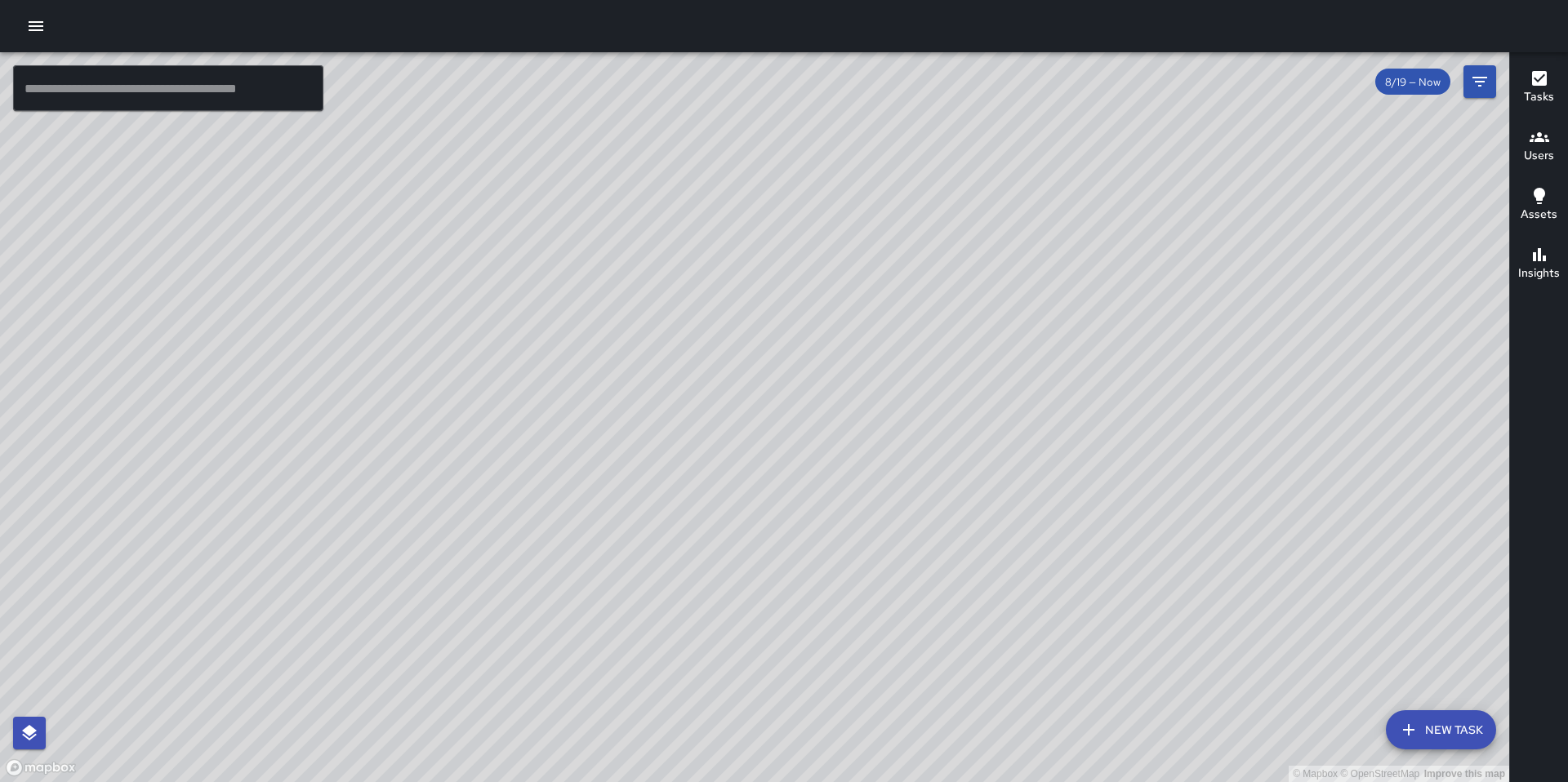
click at [143, 76] on input "text" at bounding box center [168, 87] width 310 height 46
paste input "**********"
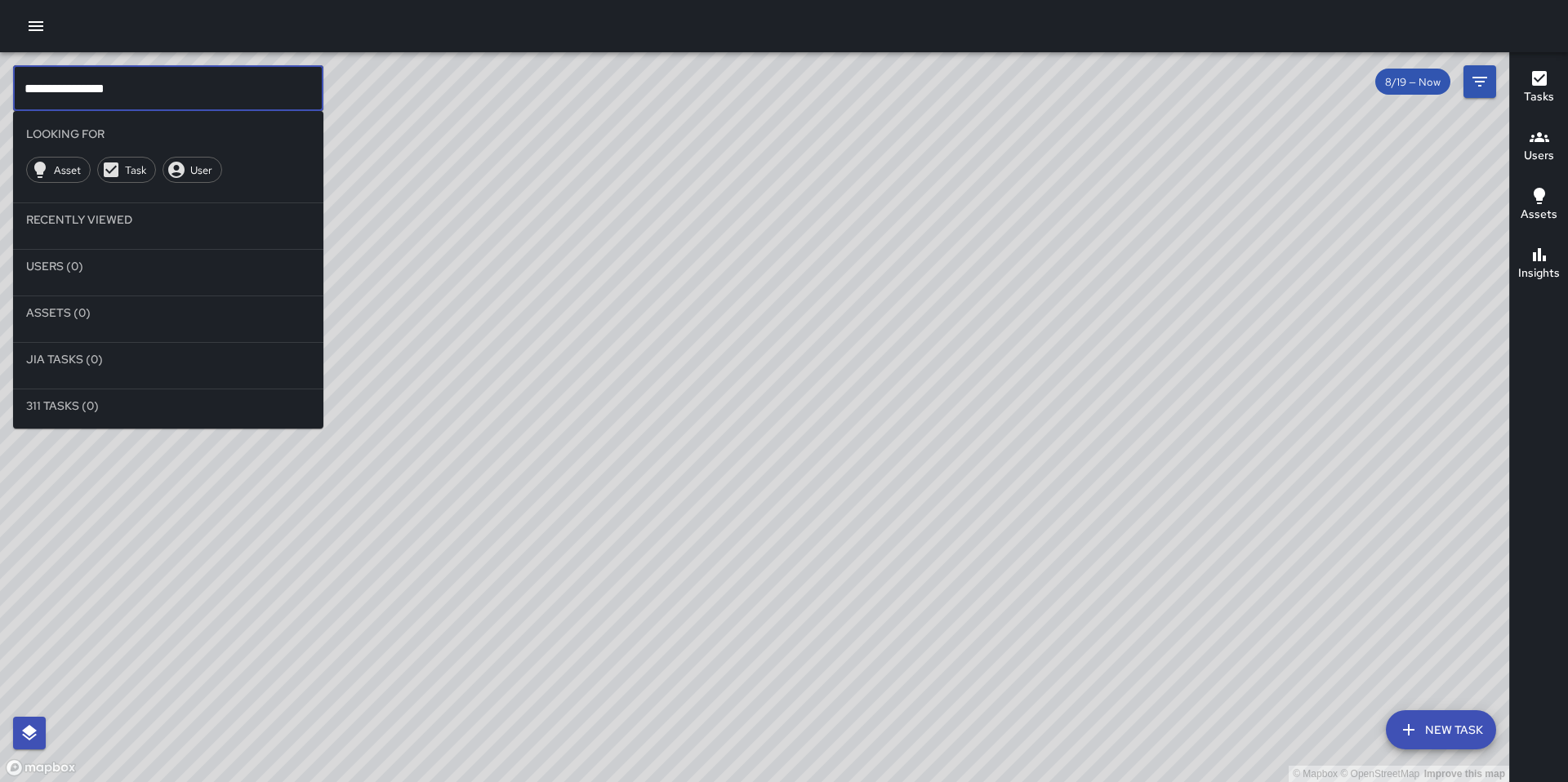
type input "**********"
click at [131, 87] on input "**********" at bounding box center [168, 87] width 310 height 46
drag, startPoint x: 93, startPoint y: 93, endPoint x: -30, endPoint y: 103, distance: 123.4
click at [0, 103] on html "**********" at bounding box center [784, 391] width 1568 height 782
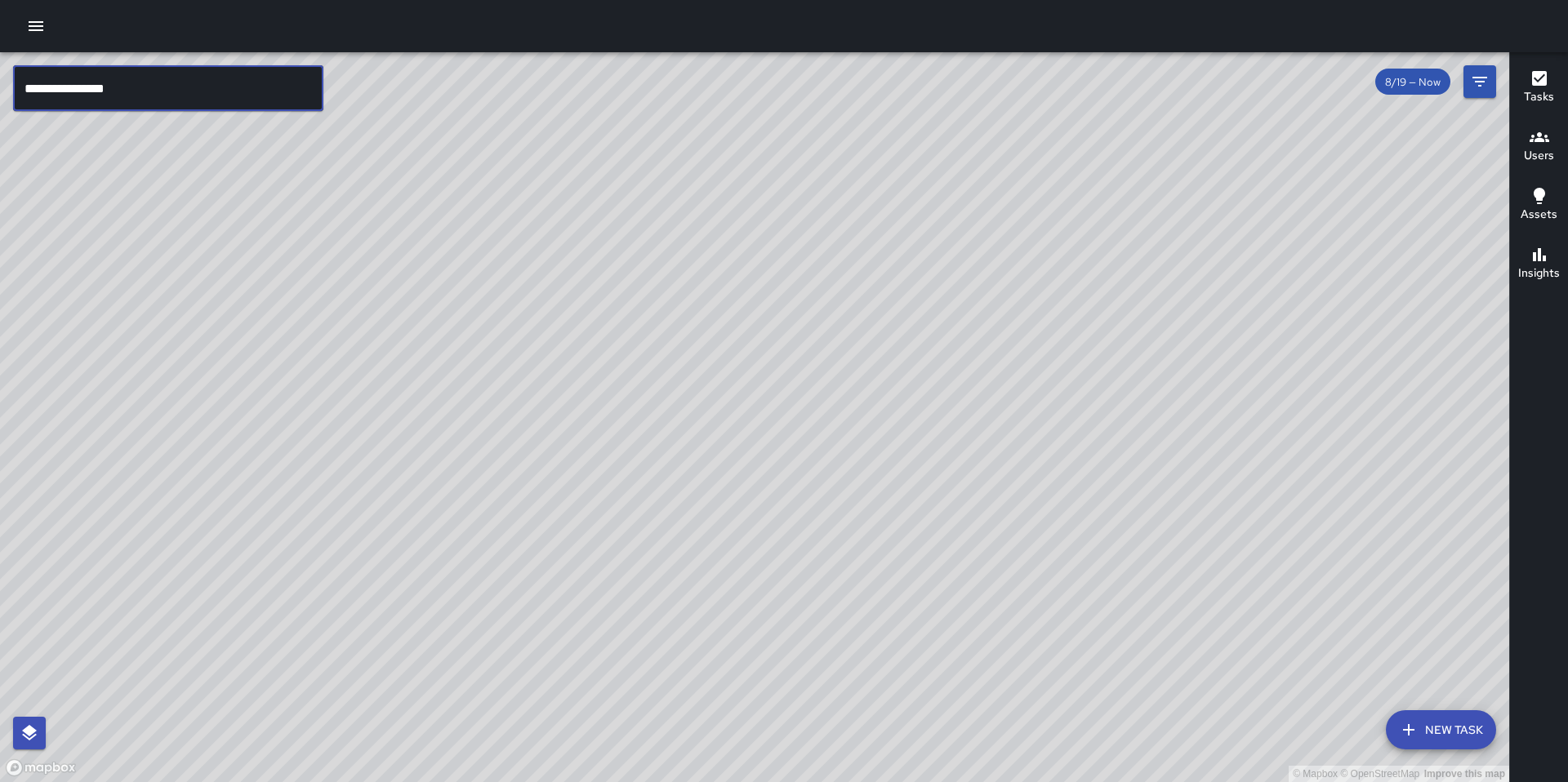
click at [34, 27] on icon "button" at bounding box center [36, 26] width 19 height 19
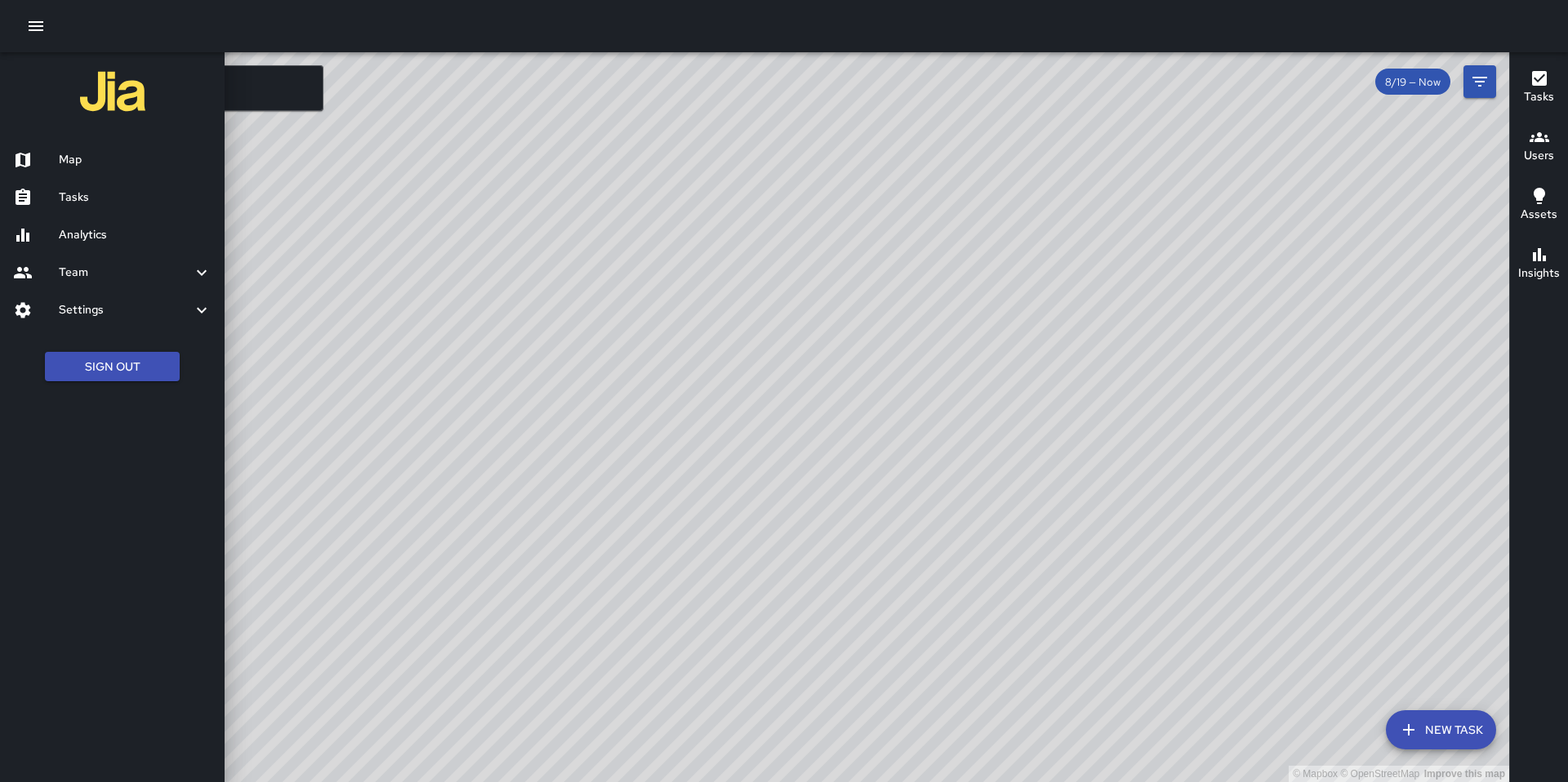
click at [108, 227] on h6 "Analytics" at bounding box center [136, 235] width 153 height 18
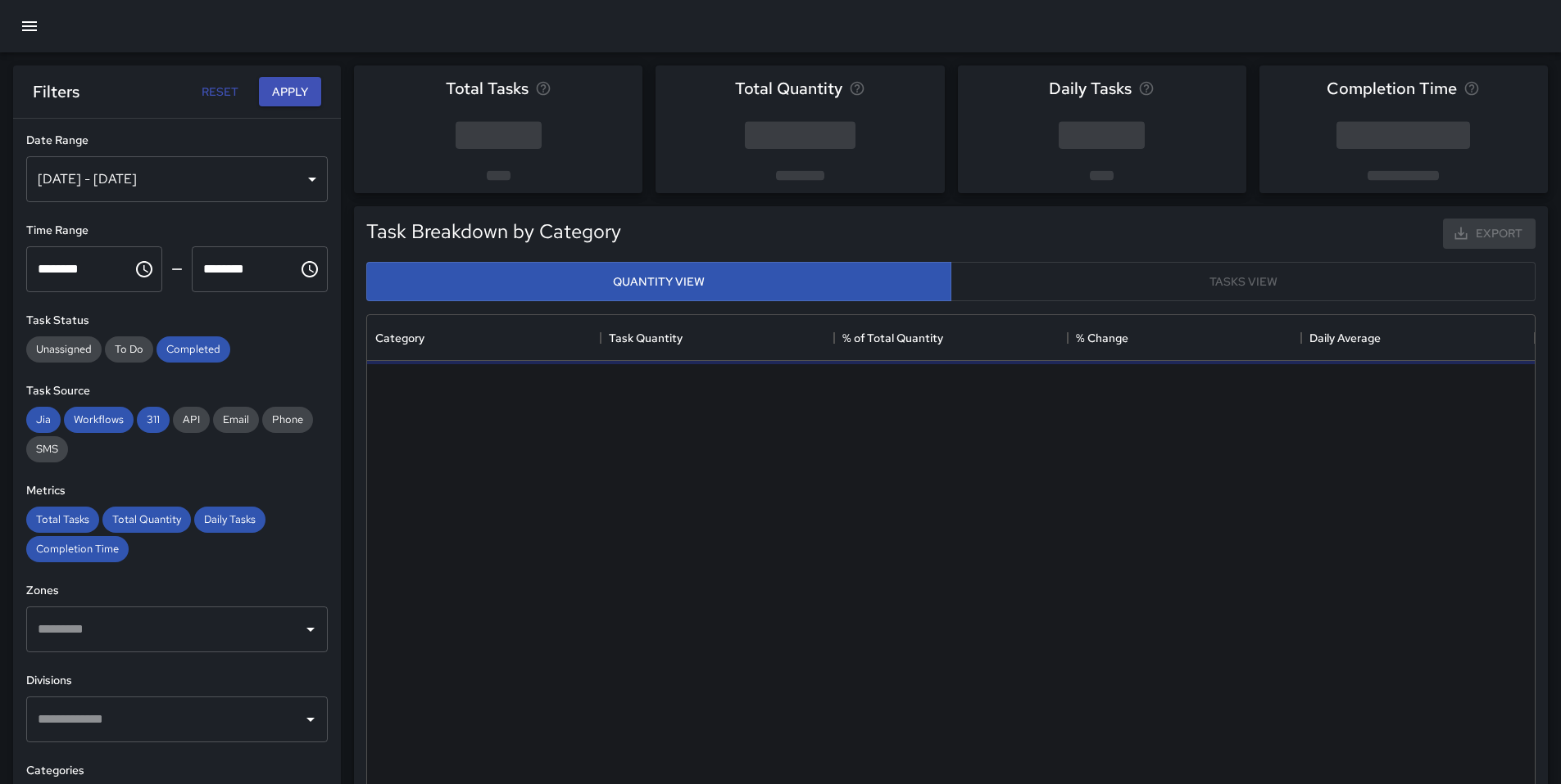
scroll to position [477, 1155]
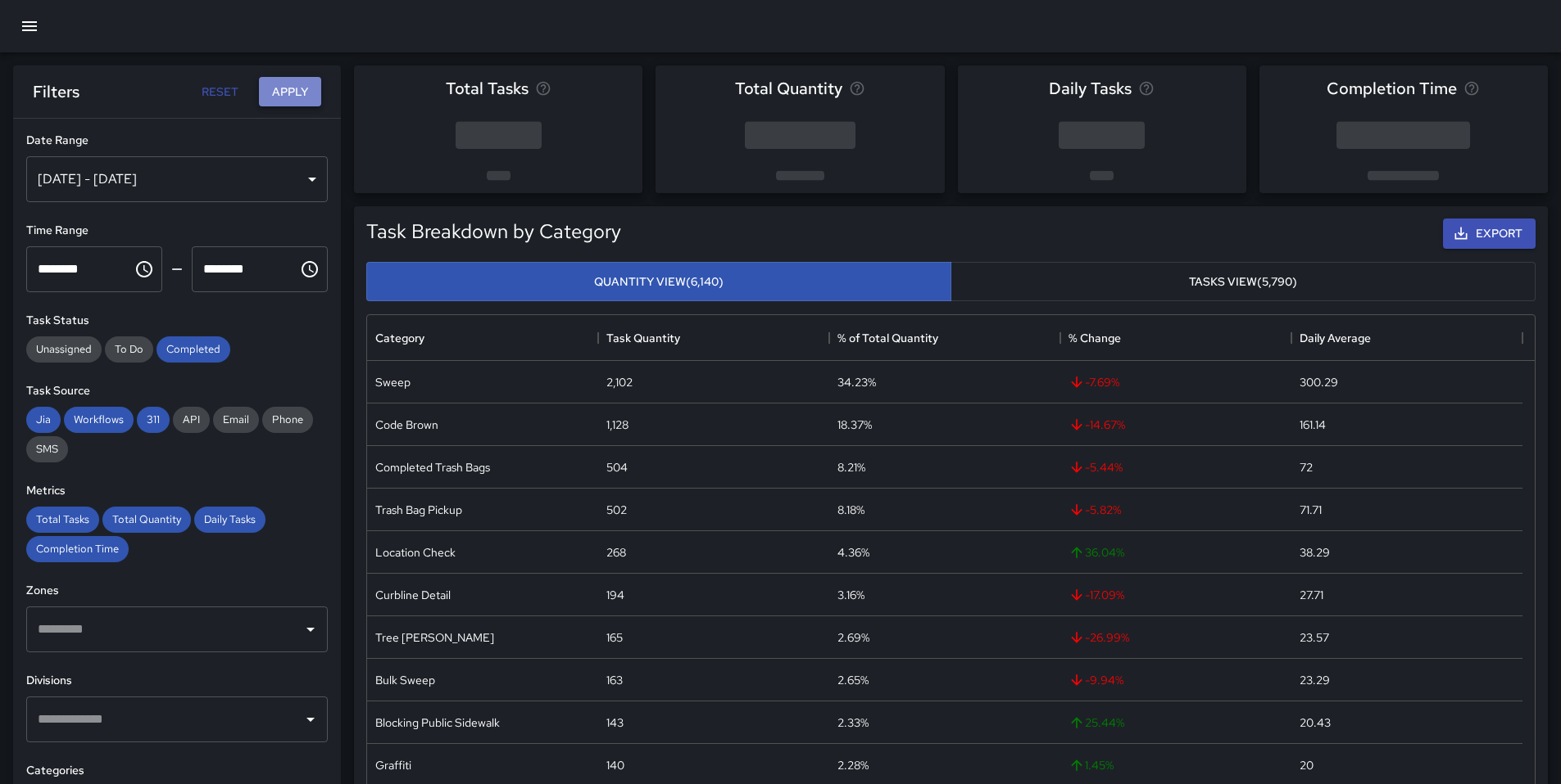
click at [290, 102] on button "Apply" at bounding box center [290, 91] width 62 height 30
click at [213, 357] on div "Completed" at bounding box center [193, 349] width 74 height 26
click at [202, 346] on span "Completed" at bounding box center [193, 349] width 74 height 14
click at [100, 425] on span "Workflows" at bounding box center [99, 420] width 70 height 14
click at [48, 424] on span "Jia" at bounding box center [43, 420] width 34 height 14
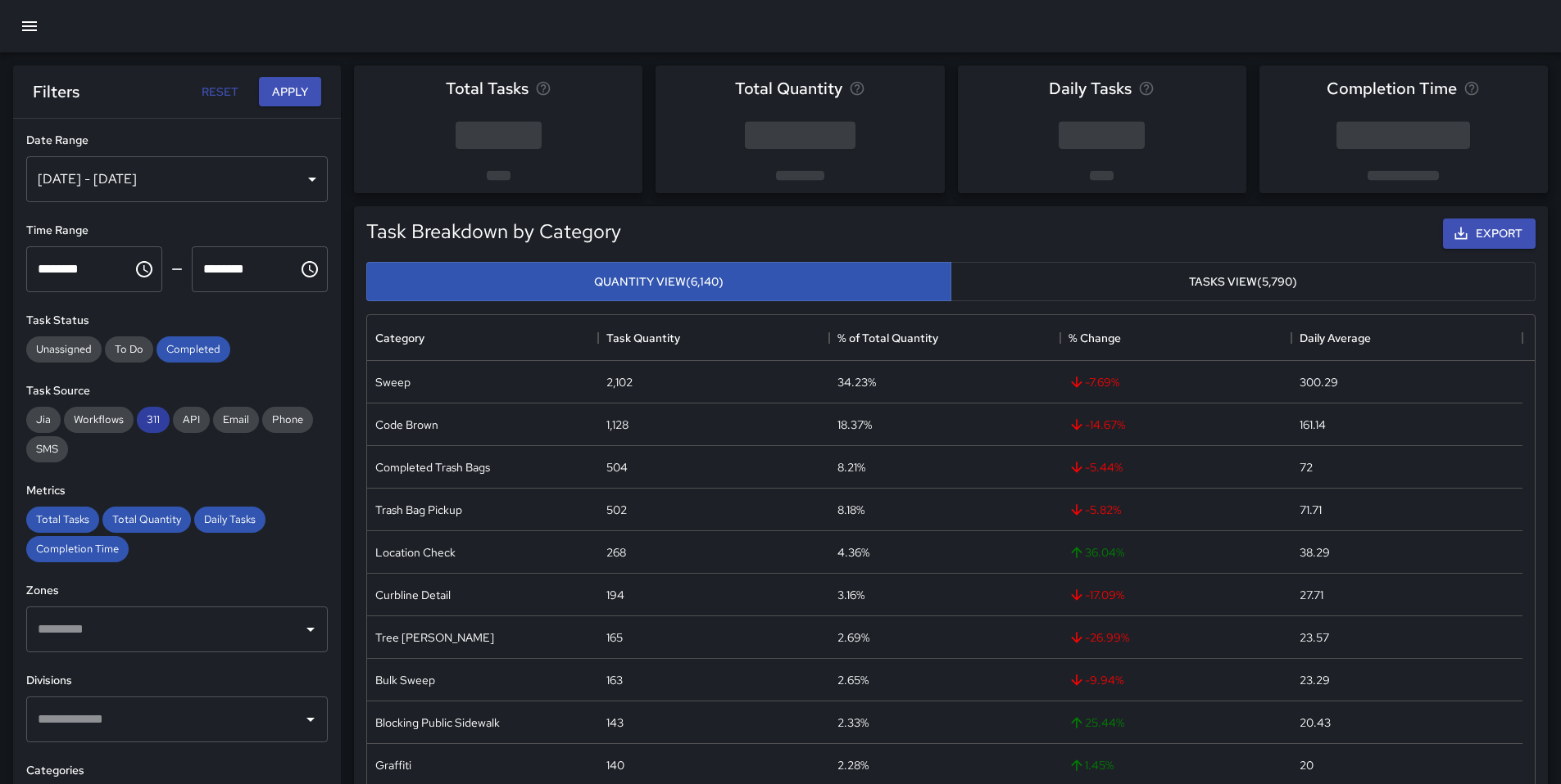
click at [160, 413] on span "311" at bounding box center [154, 420] width 33 height 14
drag, startPoint x: 141, startPoint y: 526, endPoint x: 121, endPoint y: 527, distance: 20.0
click at [143, 526] on span "Total Quantity" at bounding box center [146, 520] width 88 height 14
click at [81, 524] on span "Total Tasks" at bounding box center [62, 520] width 73 height 14
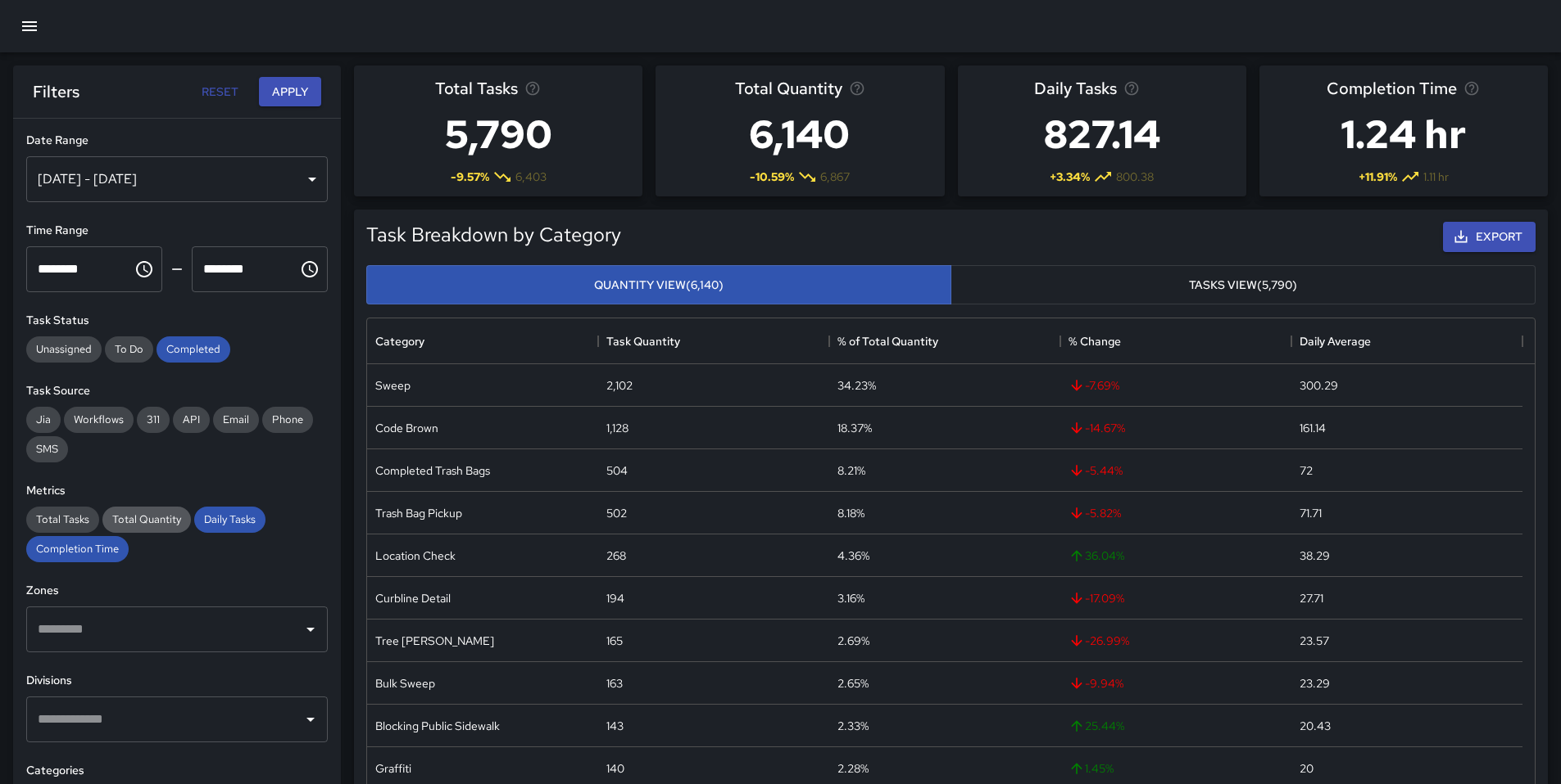
drag, startPoint x: 76, startPoint y: 558, endPoint x: 181, endPoint y: 528, distance: 109.2
click at [81, 555] on div "Completion Time" at bounding box center [77, 549] width 102 height 26
click at [216, 526] on span "Daily Tasks" at bounding box center [229, 520] width 71 height 14
click at [293, 97] on button "Apply" at bounding box center [290, 91] width 62 height 30
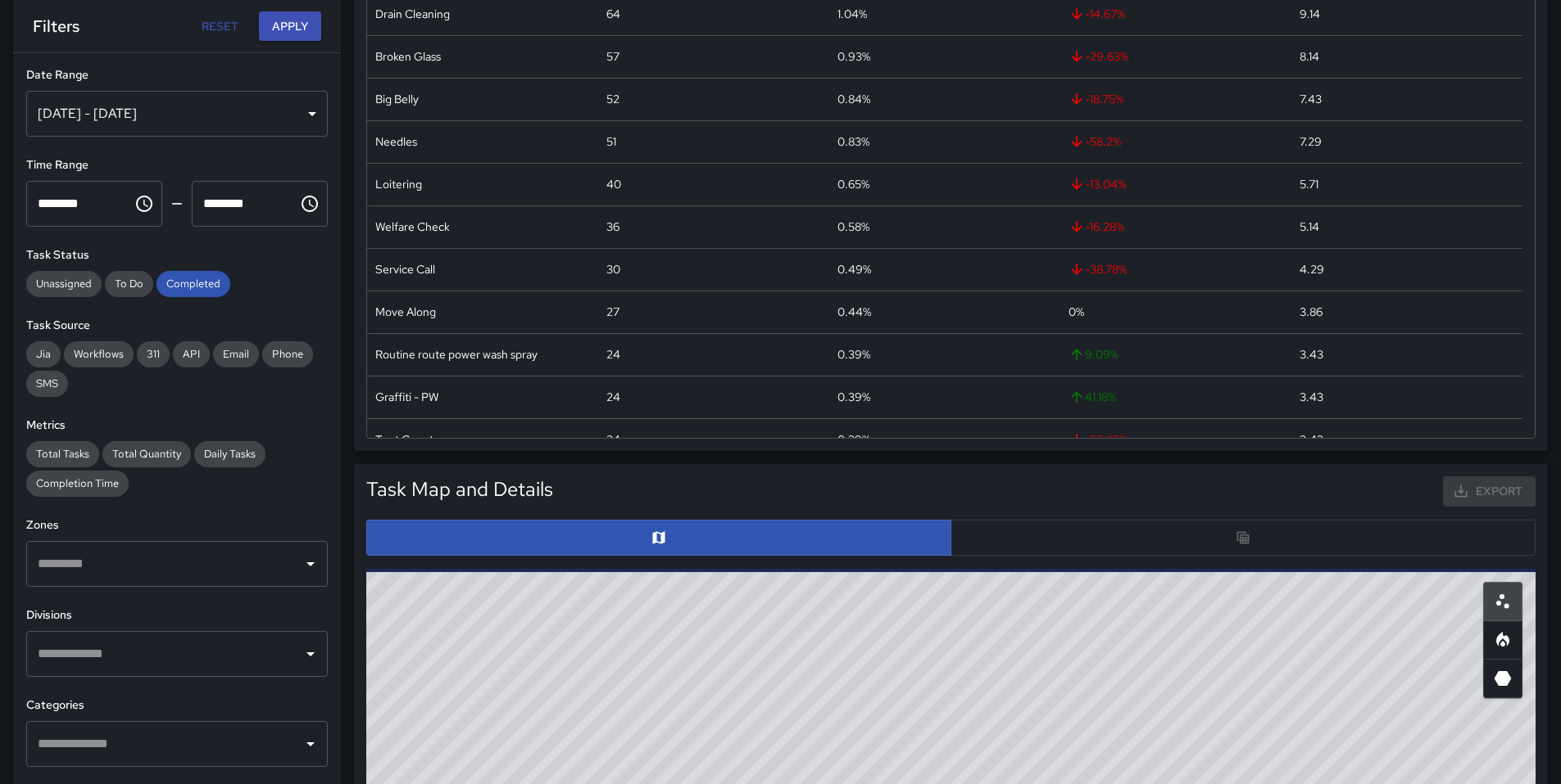
scroll to position [286, 0]
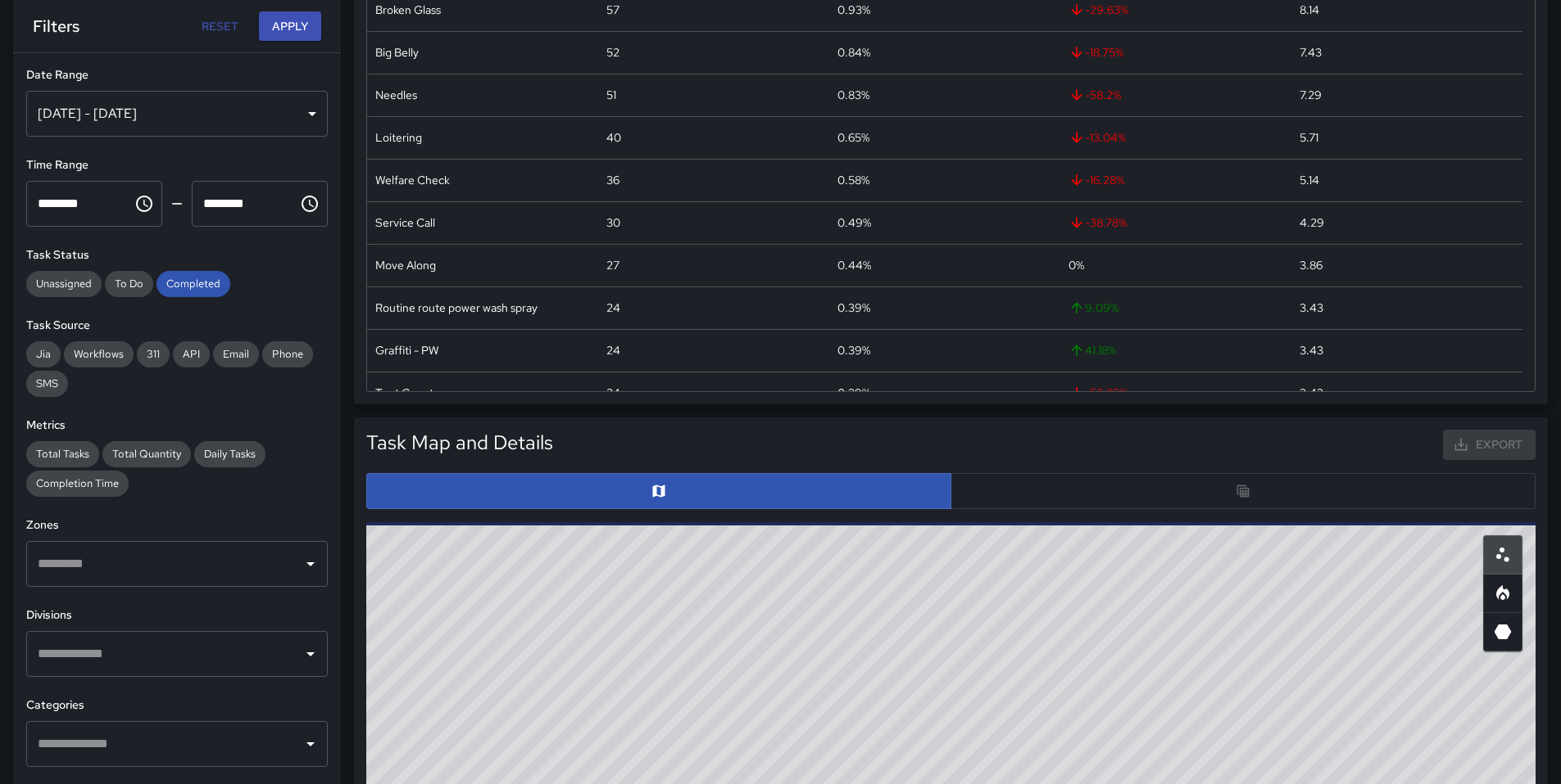
click at [1070, 493] on div at bounding box center [951, 491] width 1169 height 36
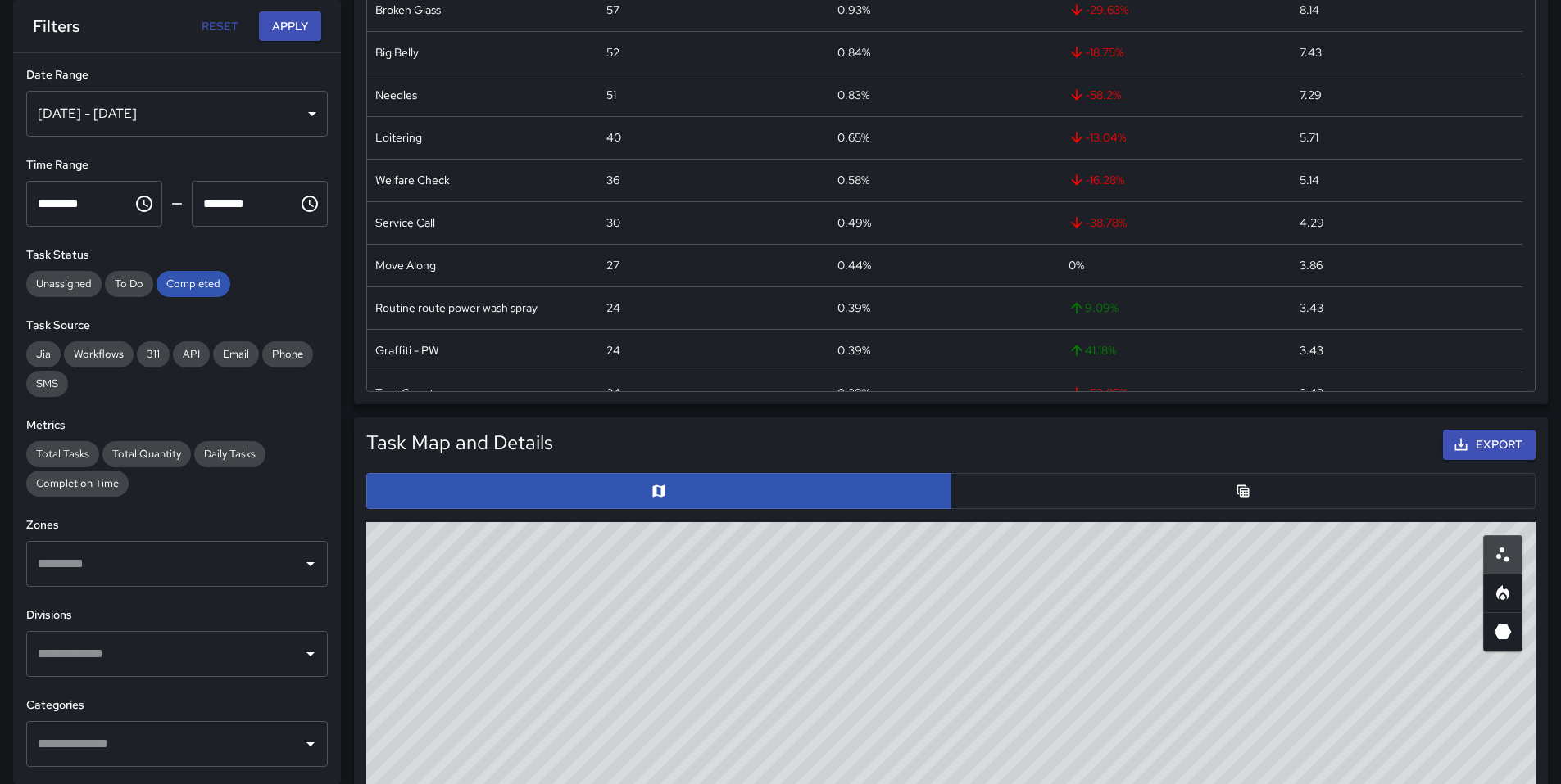
click at [1070, 493] on button "button" at bounding box center [1243, 491] width 585 height 36
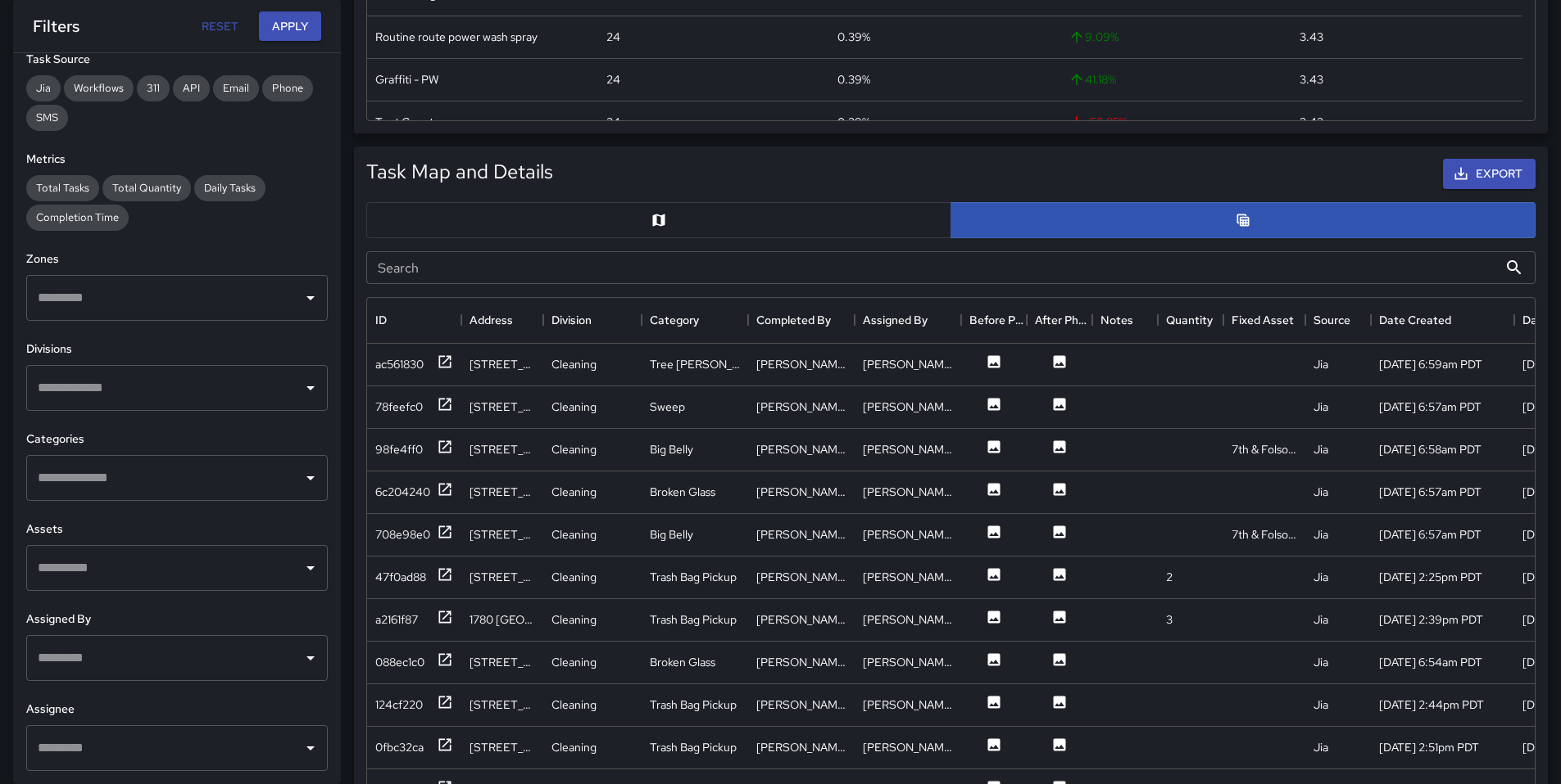
scroll to position [703, 0]
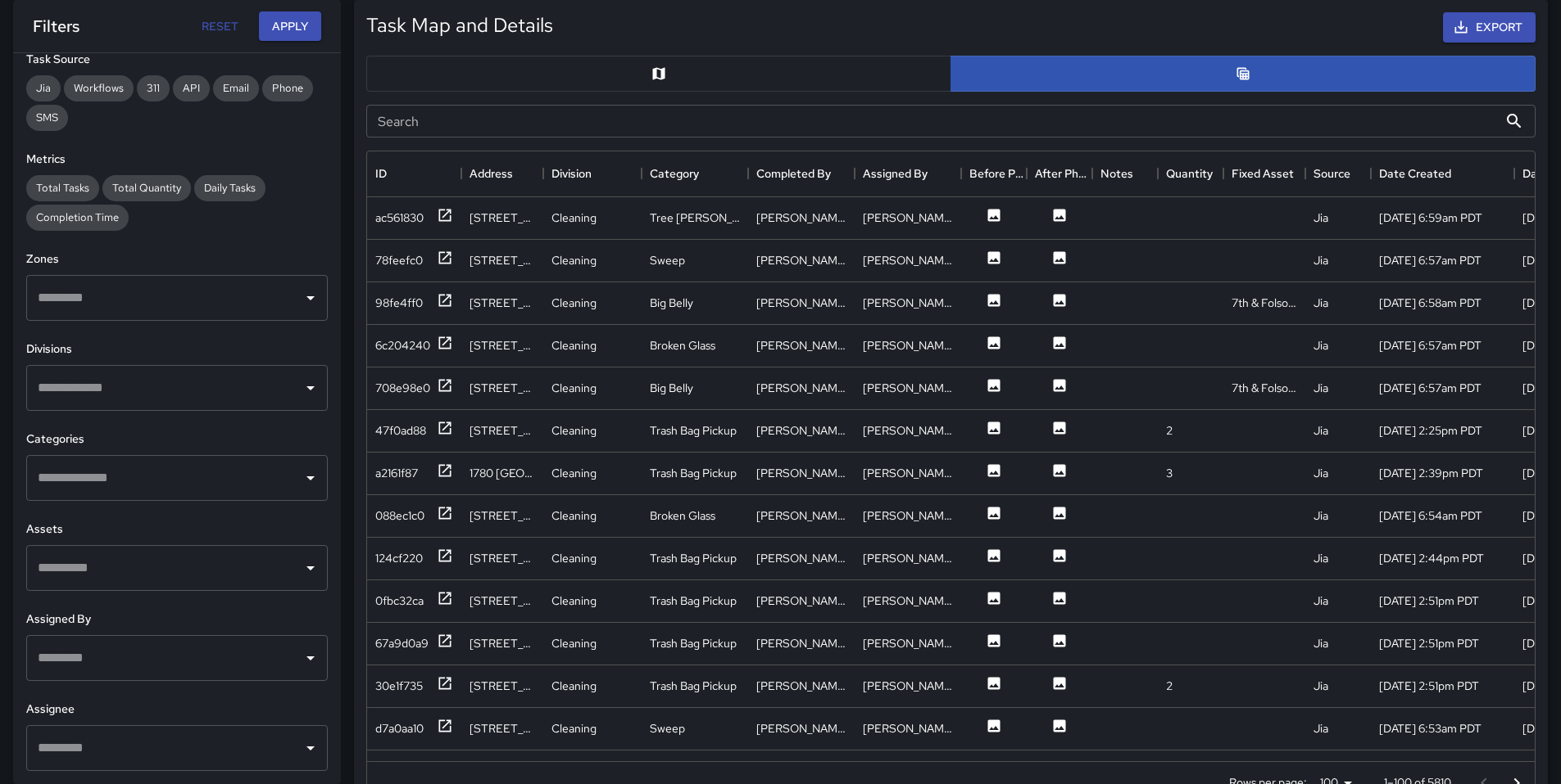
click at [474, 137] on div "Search Search" at bounding box center [951, 120] width 1182 height 46
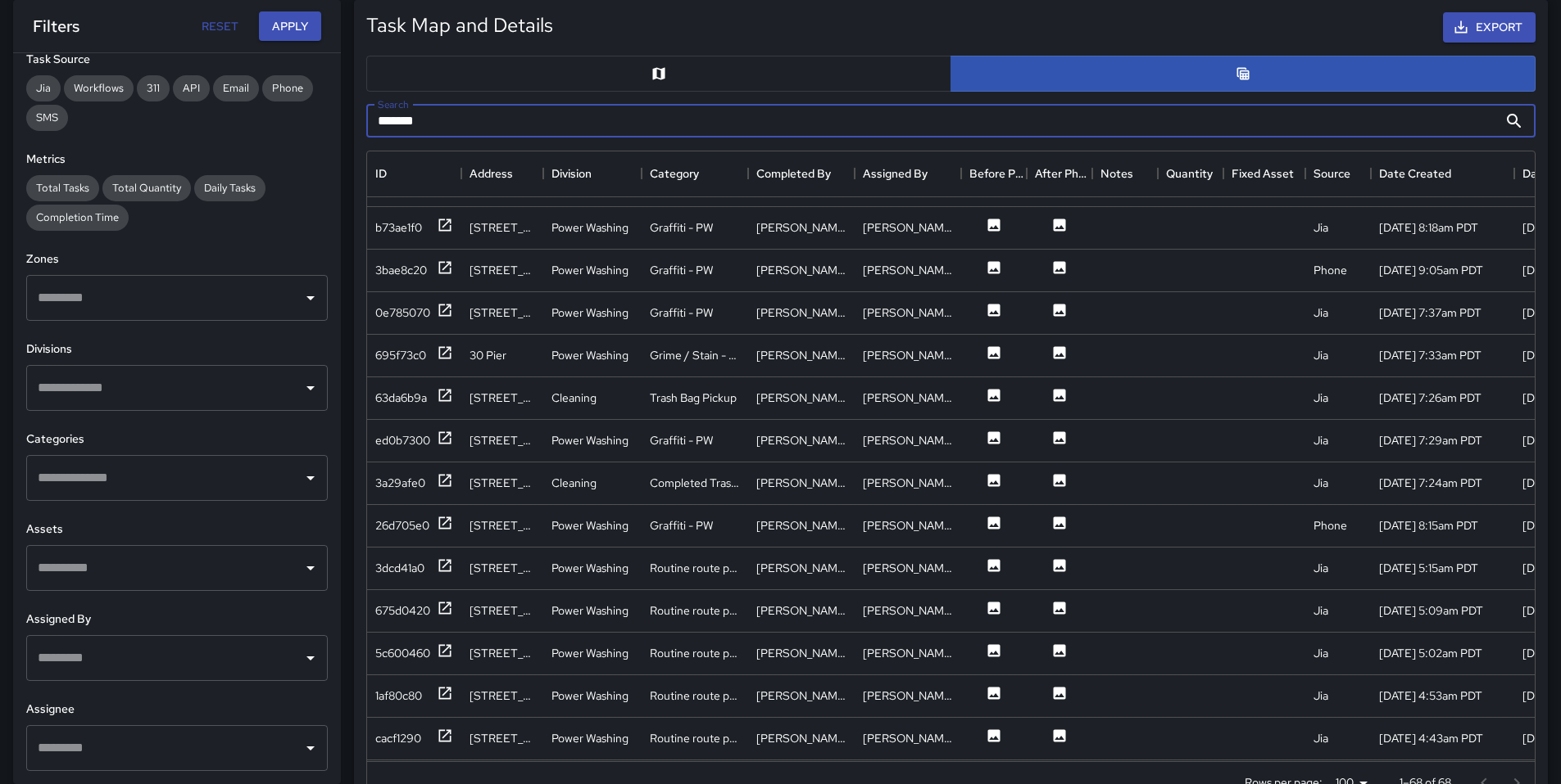
scroll to position [2107, 0]
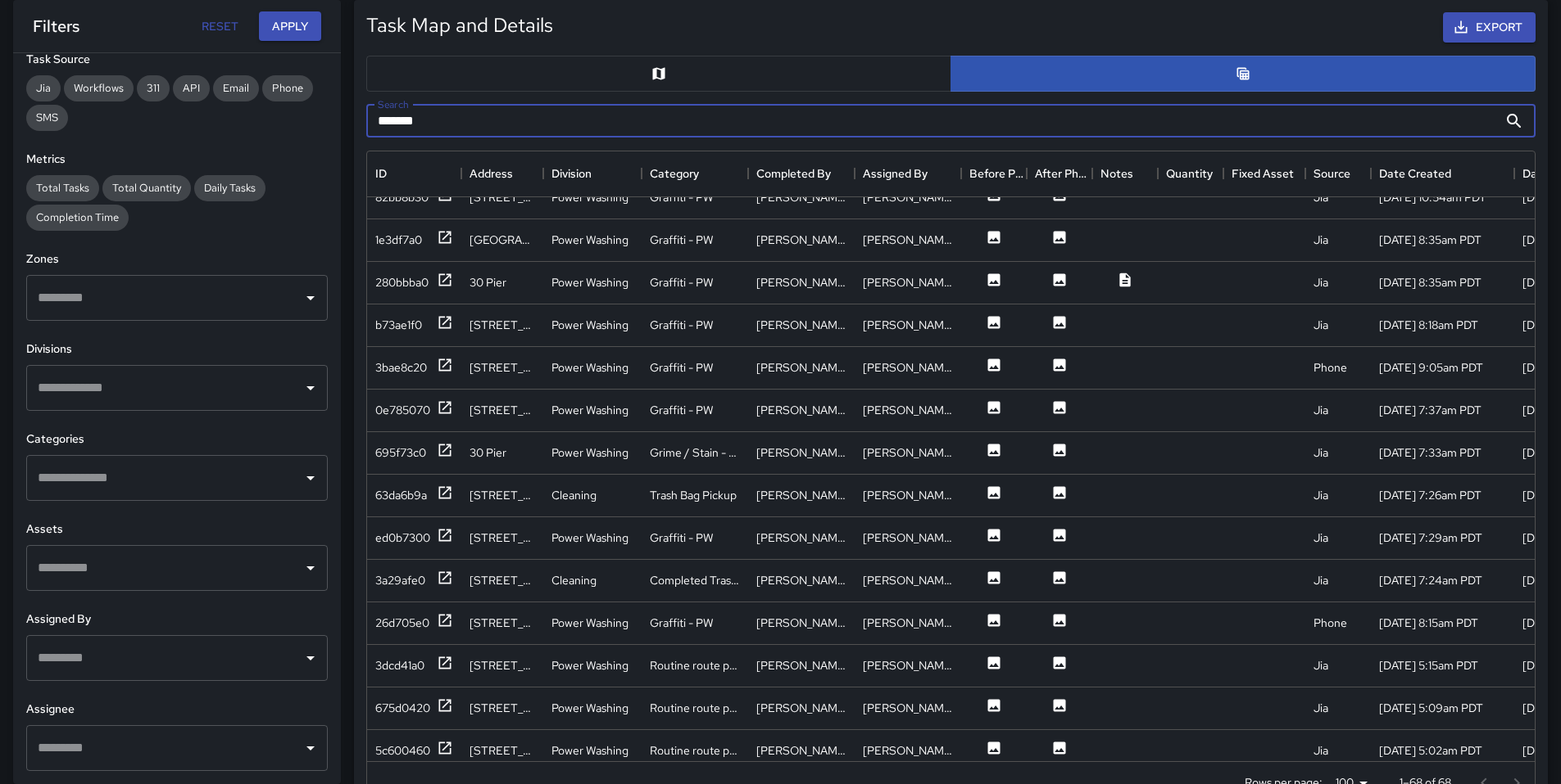
drag, startPoint x: 424, startPoint y: 129, endPoint x: 404, endPoint y: 129, distance: 20.0
click at [364, 132] on div "Search ******* Search" at bounding box center [951, 120] width 1182 height 46
drag, startPoint x: 436, startPoint y: 125, endPoint x: 352, endPoint y: 123, distance: 84.0
click at [353, 123] on div "Search ******* Search" at bounding box center [951, 120] width 1196 height 59
type input "*****"
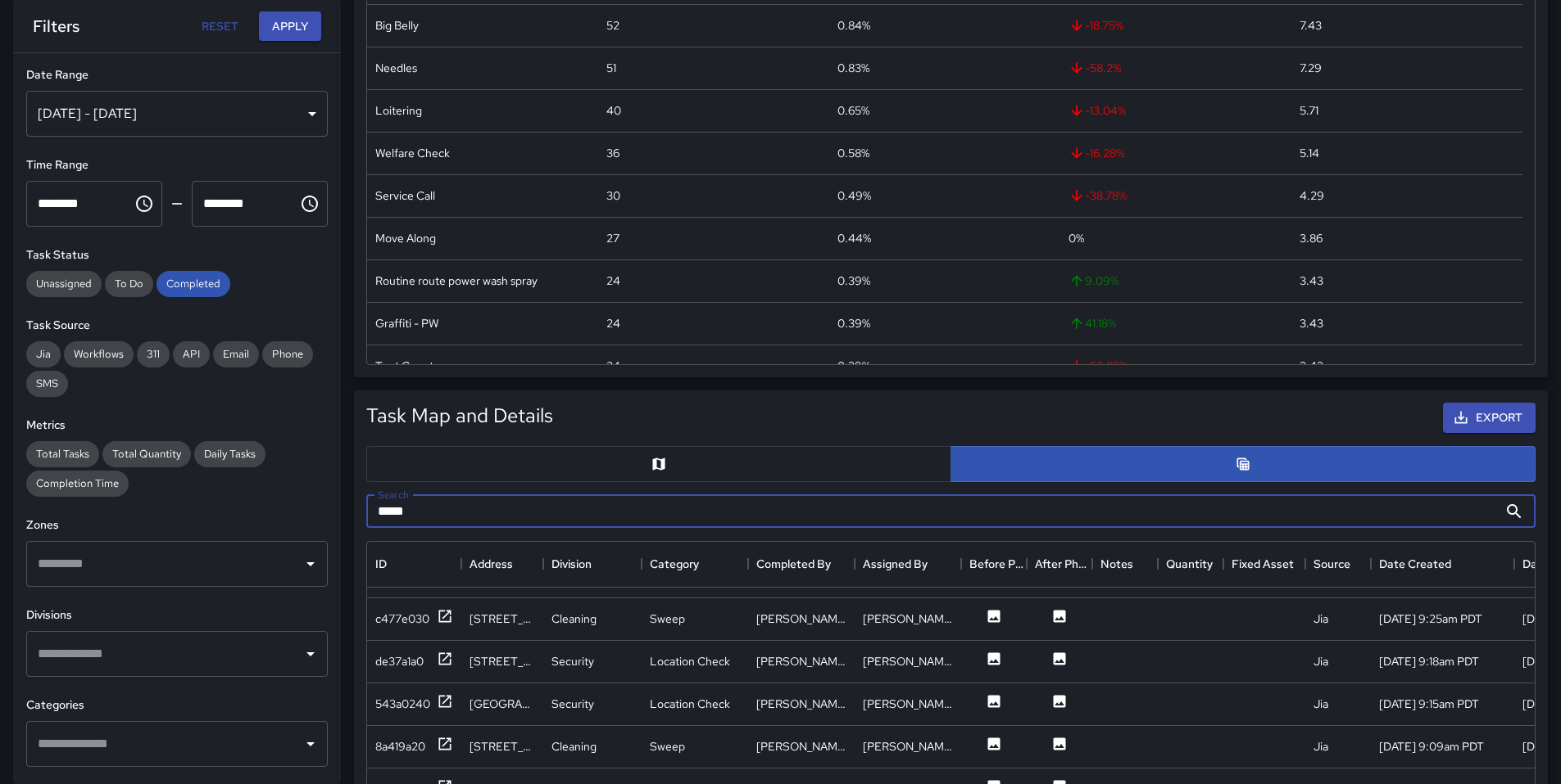
scroll to position [300, 0]
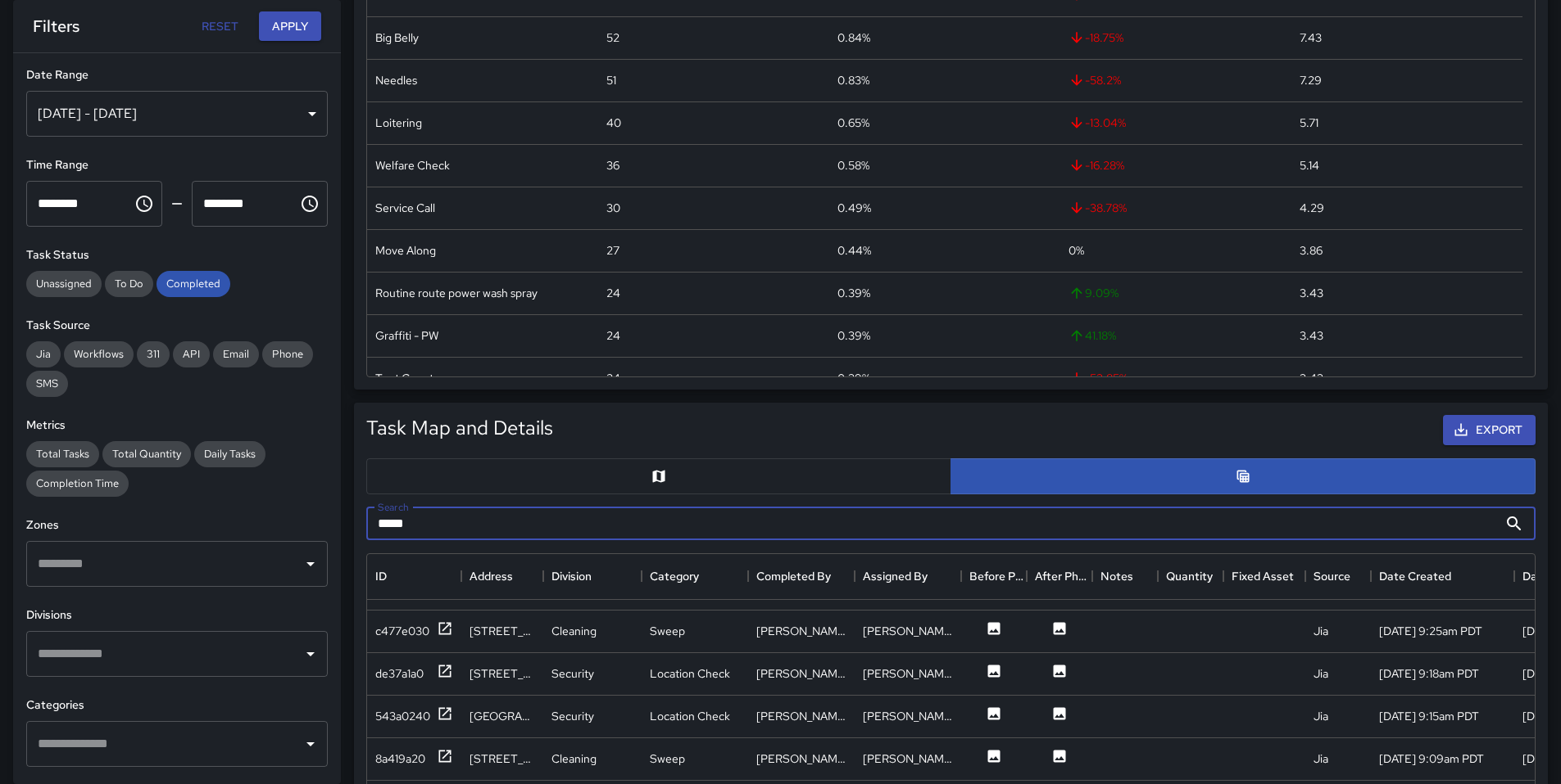
click at [191, 131] on div "[DATE] - [DATE]" at bounding box center [177, 114] width 301 height 46
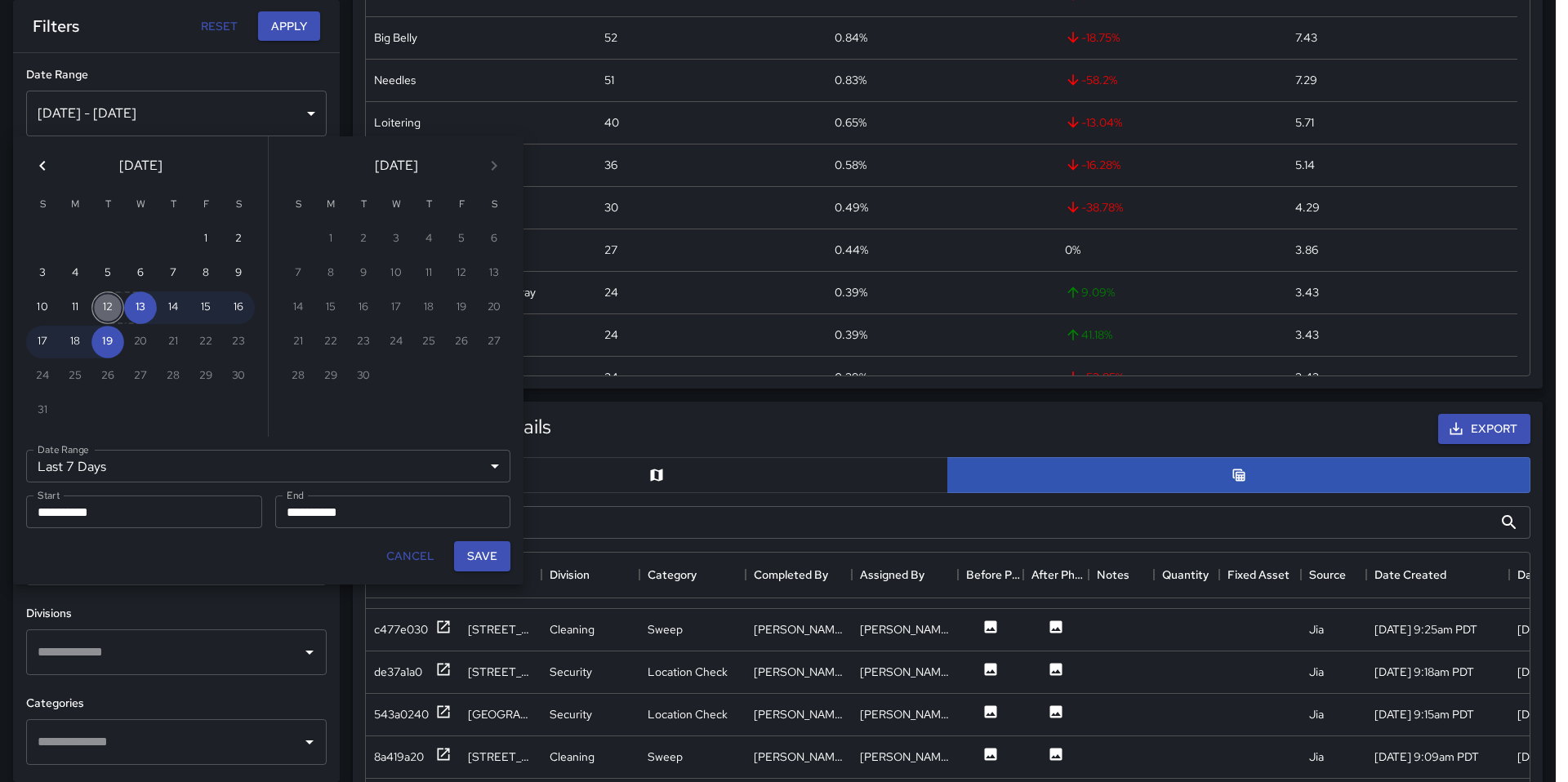
click at [112, 312] on button "12" at bounding box center [108, 308] width 33 height 33
type input "******"
type input "**********"
click at [486, 560] on button "Save" at bounding box center [483, 556] width 56 height 30
type input "**********"
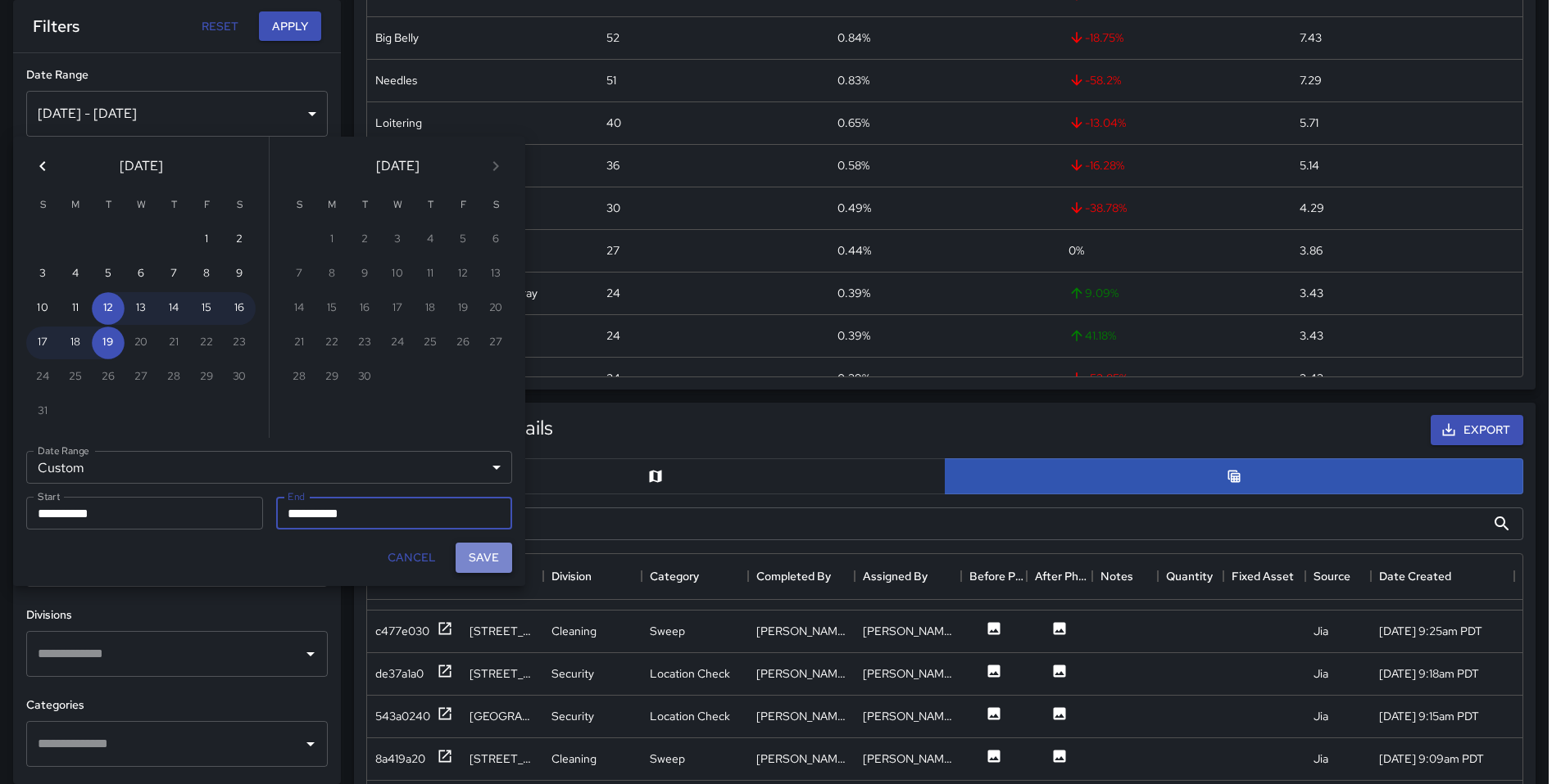
scroll to position [13, 13]
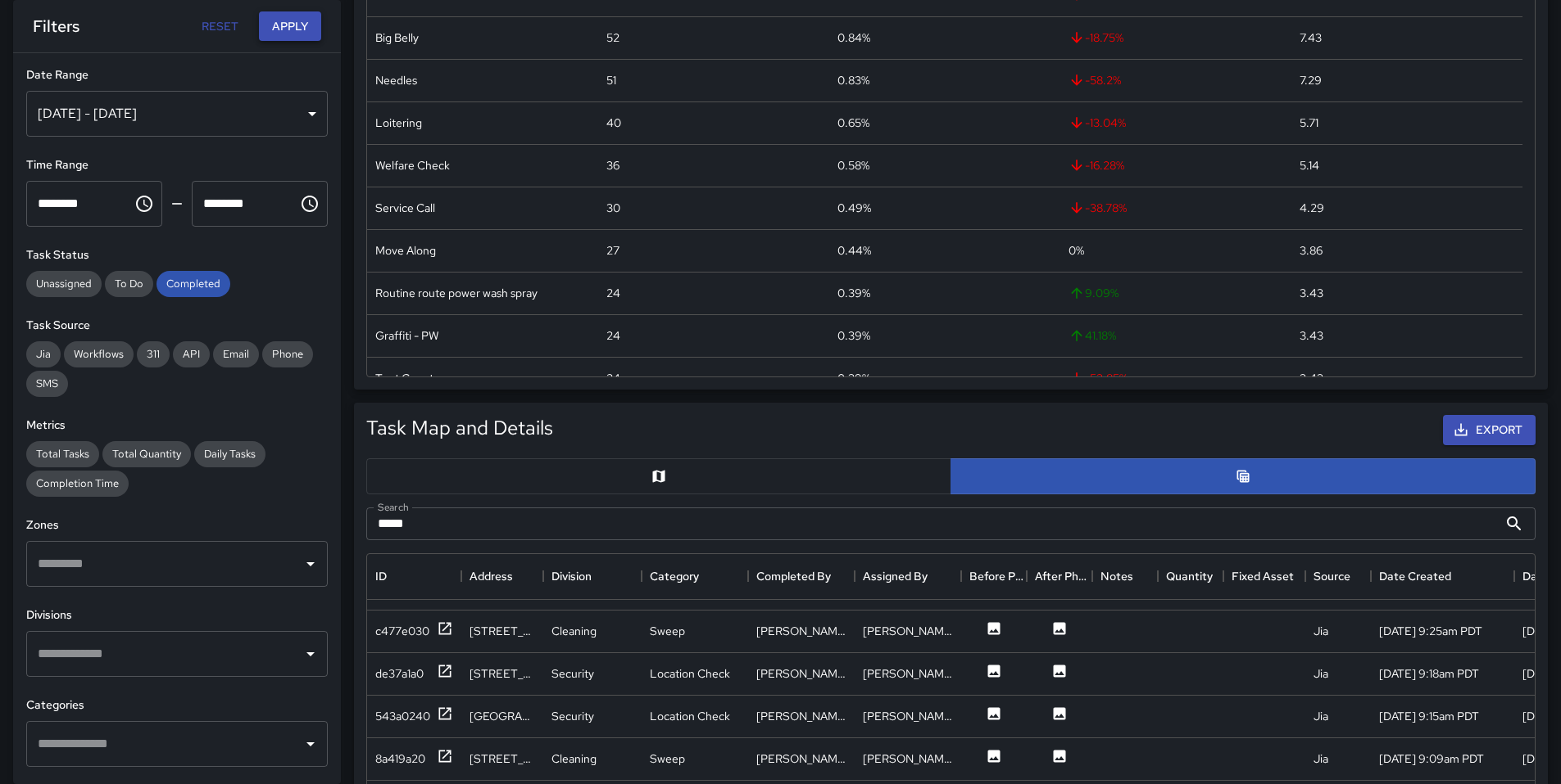
click at [284, 27] on button "Apply" at bounding box center [290, 26] width 62 height 30
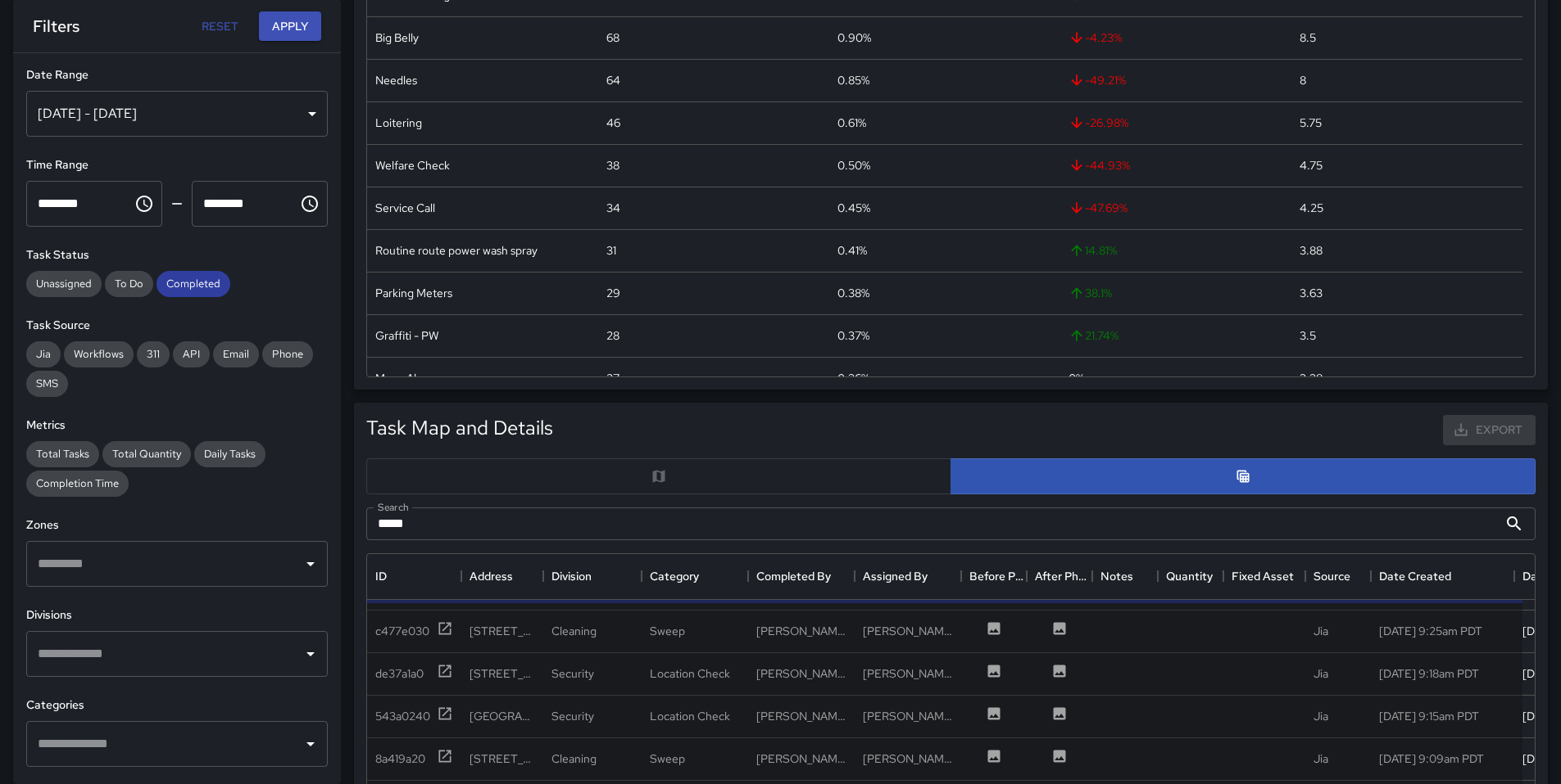
click at [188, 283] on span "Completed" at bounding box center [193, 284] width 74 height 14
click at [272, 28] on button "Apply" at bounding box center [290, 26] width 62 height 30
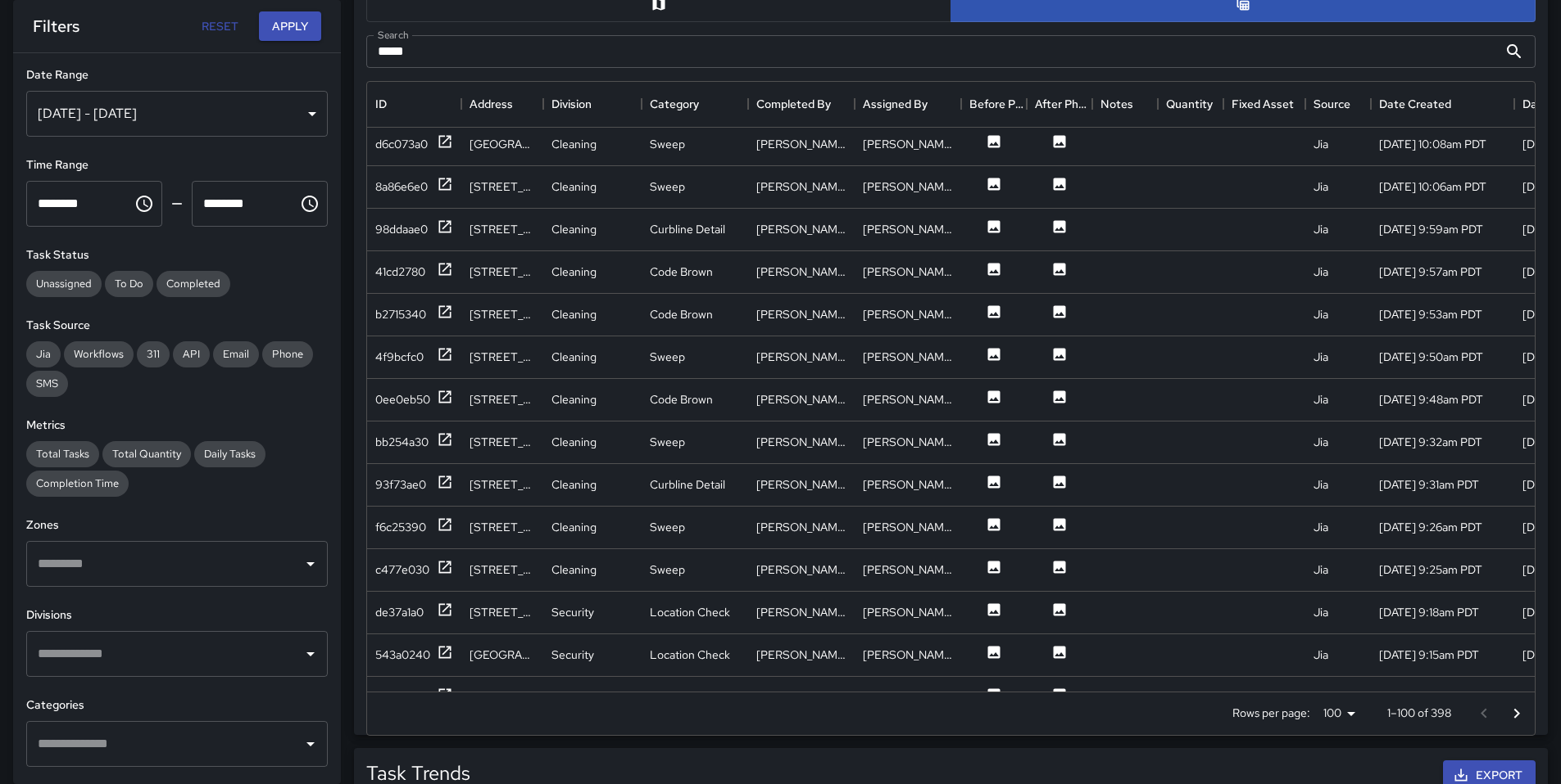
scroll to position [597, 1155]
